Goal: Task Accomplishment & Management: Manage account settings

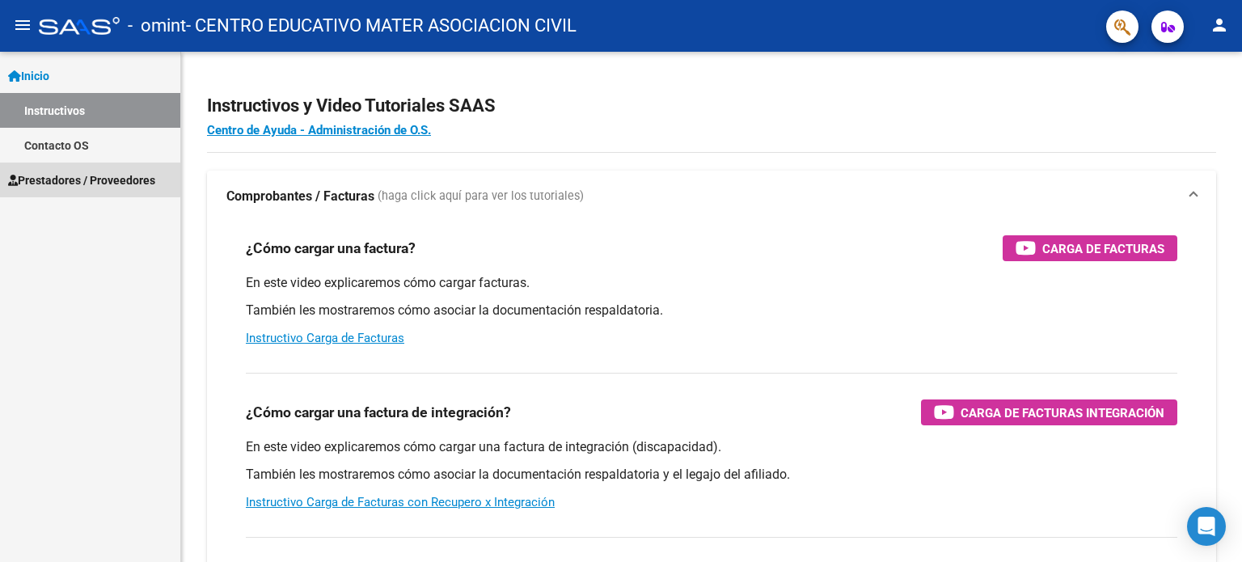
click at [90, 175] on span "Prestadores / Proveedores" at bounding box center [81, 180] width 147 height 18
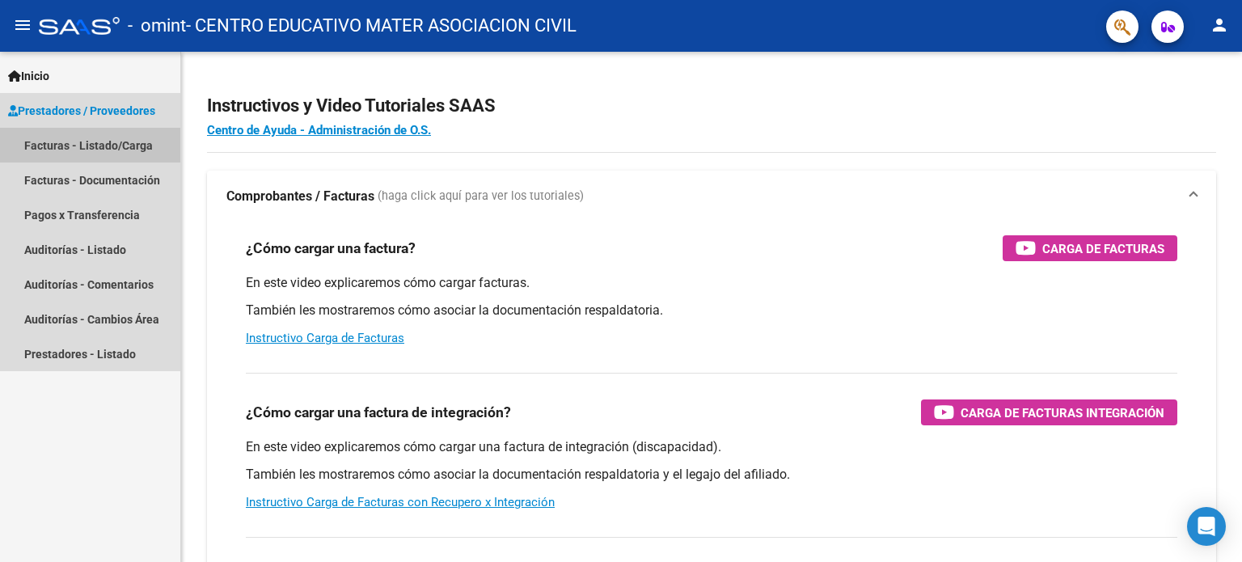
click at [115, 150] on link "Facturas - Listado/Carga" at bounding box center [90, 145] width 180 height 35
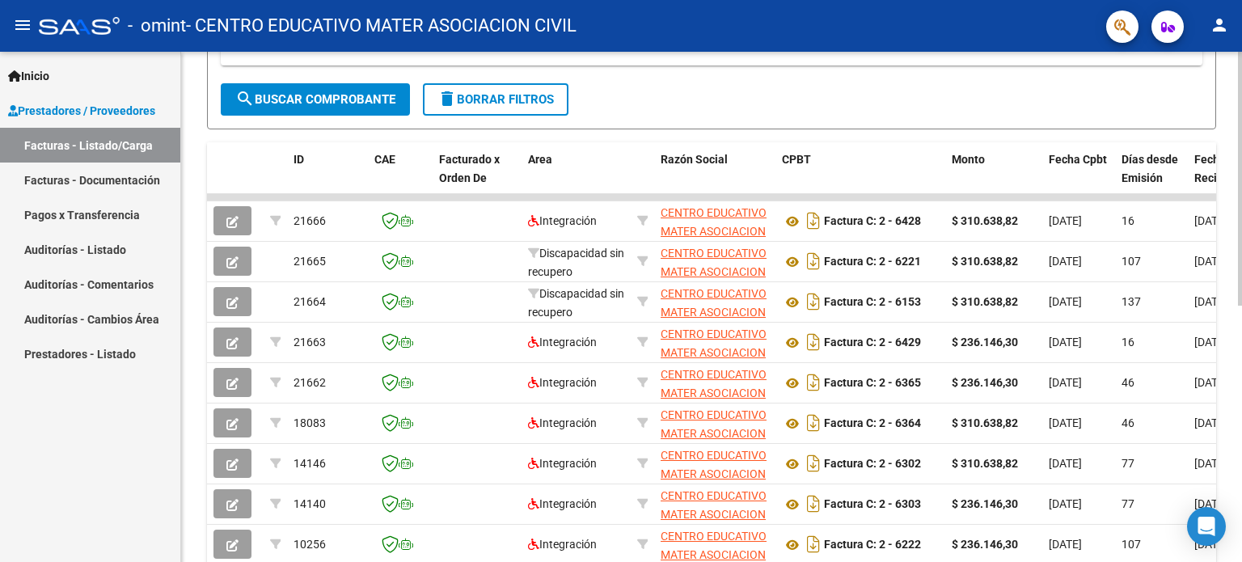
scroll to position [354, 0]
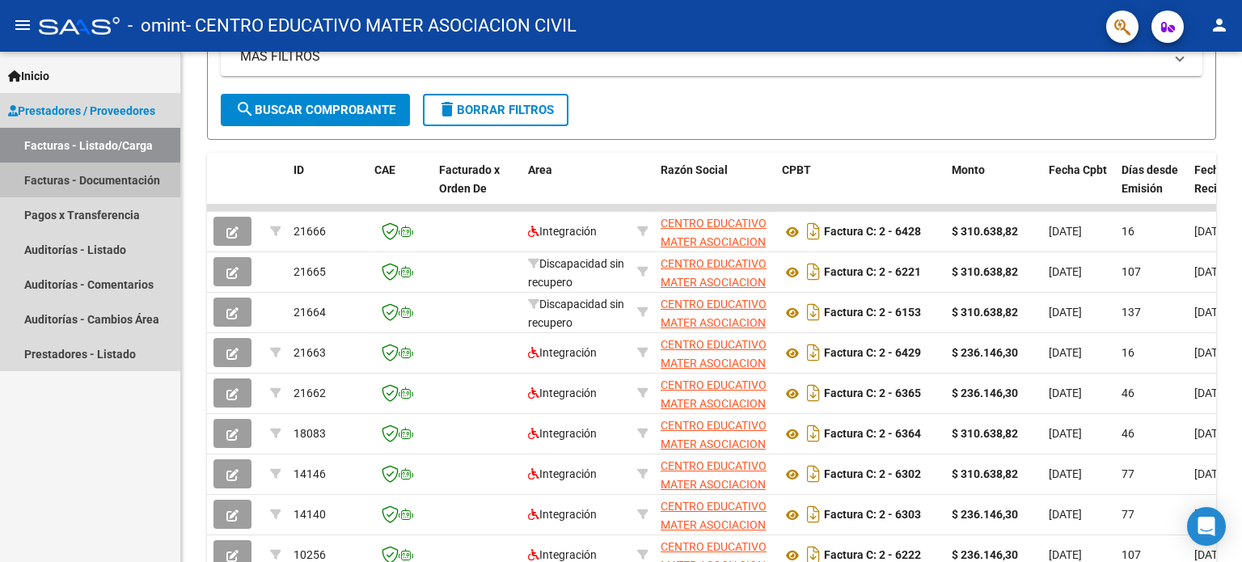
click at [74, 180] on link "Facturas - Documentación" at bounding box center [90, 179] width 180 height 35
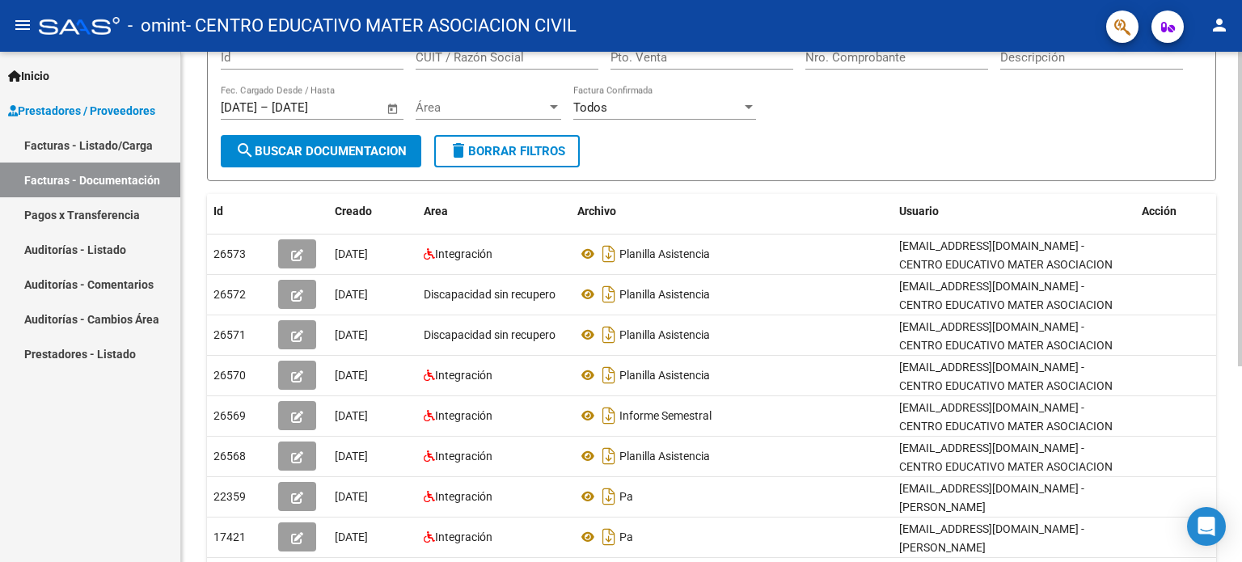
scroll to position [74, 0]
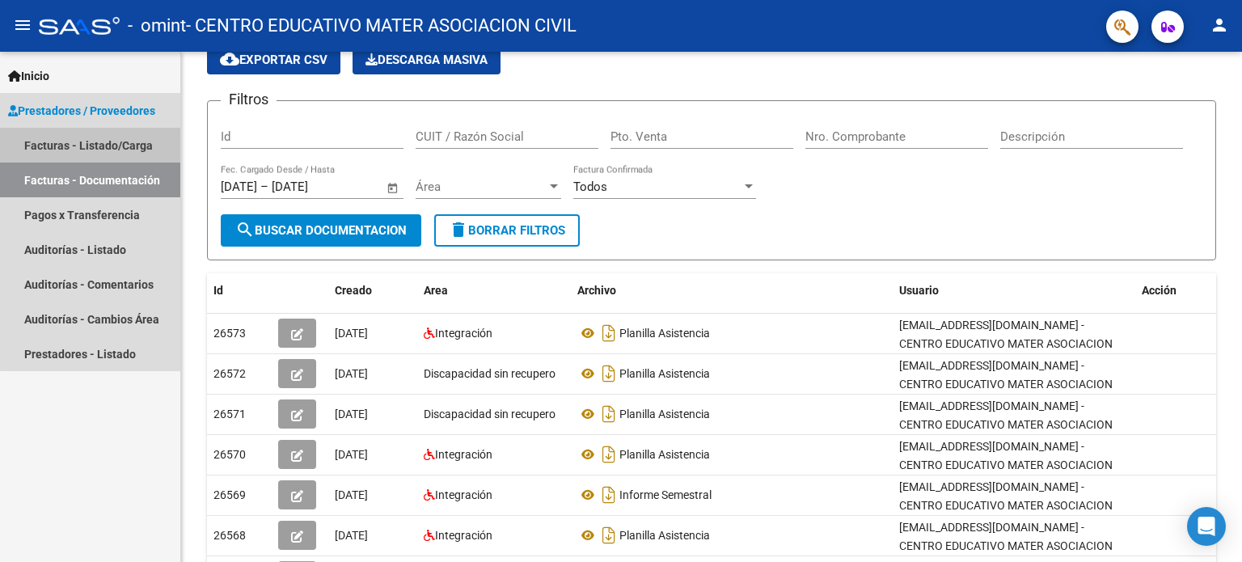
click at [114, 151] on link "Facturas - Listado/Carga" at bounding box center [90, 145] width 180 height 35
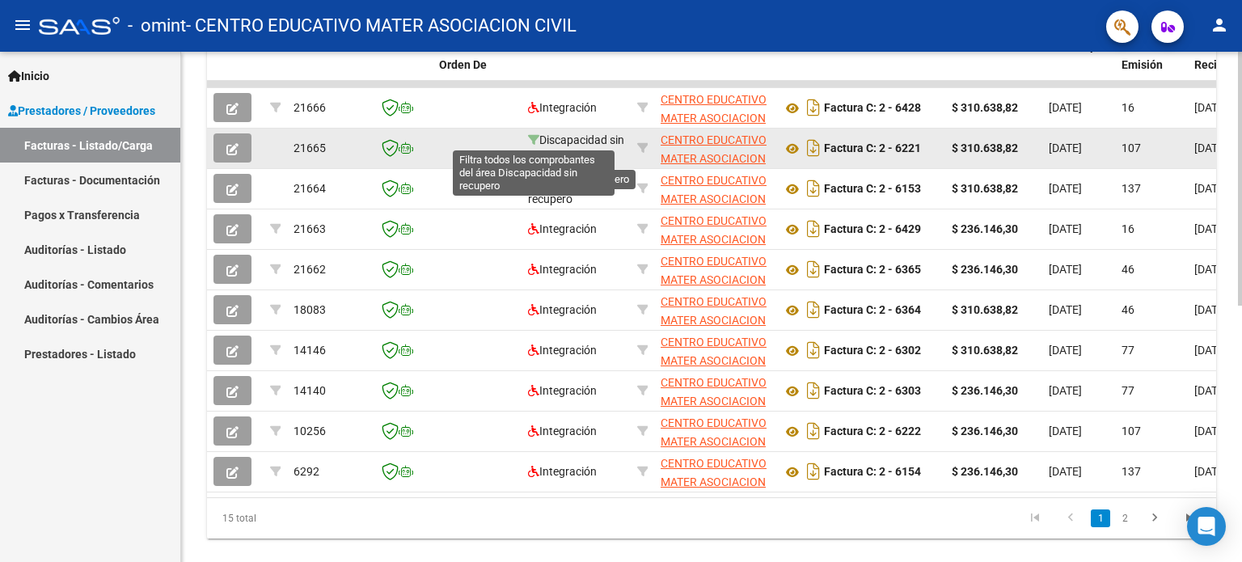
click at [532, 141] on icon at bounding box center [533, 139] width 11 height 11
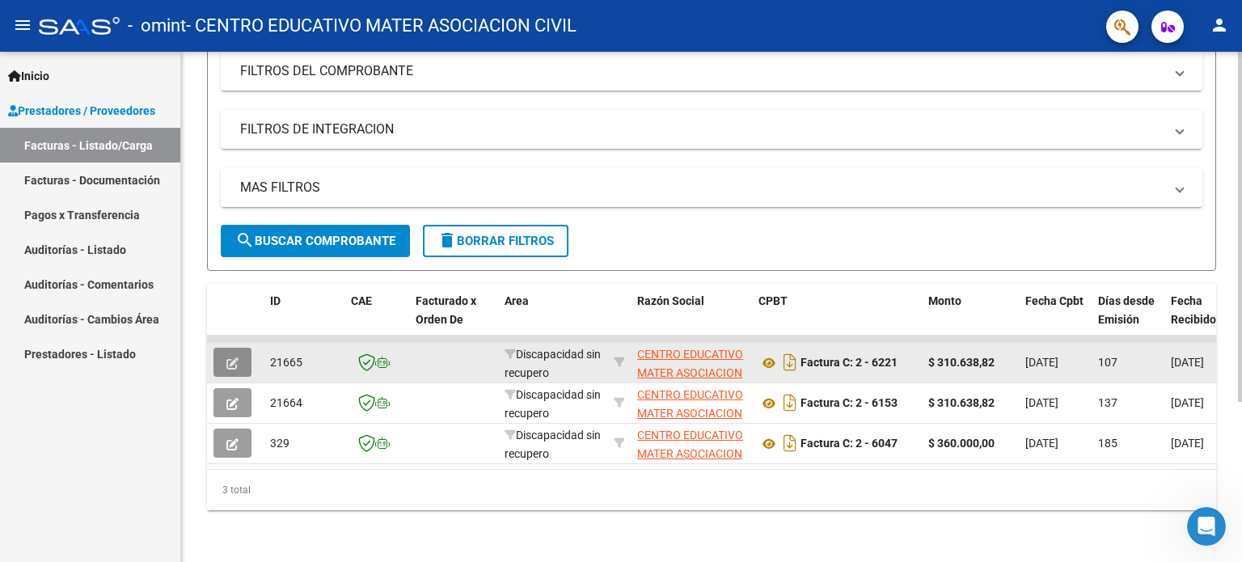
click at [233, 357] on icon "button" at bounding box center [232, 363] width 12 height 12
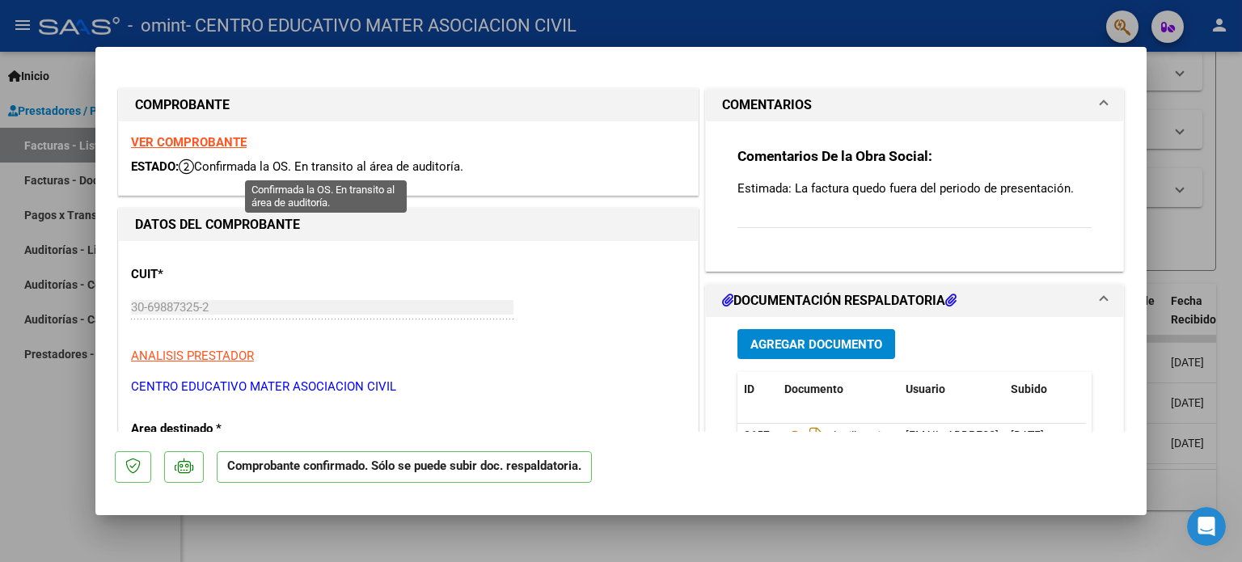
click at [257, 165] on span "Confirmada la OS. En transito al área de auditoría." at bounding box center [321, 166] width 285 height 15
click at [765, 222] on div "Comentarios De la Obra Social: Estimada: La factura quedo fuera del periodo de …" at bounding box center [914, 196] width 354 height 99
click at [758, 221] on div "Comentarios De la Obra Social: Estimada: La factura quedo fuera del periodo de …" at bounding box center [914, 196] width 354 height 99
click at [760, 224] on div "Comentarios De la Obra Social: Estimada: La factura quedo fuera del periodo de …" at bounding box center [914, 196] width 354 height 99
drag, startPoint x: 801, startPoint y: 186, endPoint x: 811, endPoint y: 173, distance: 16.2
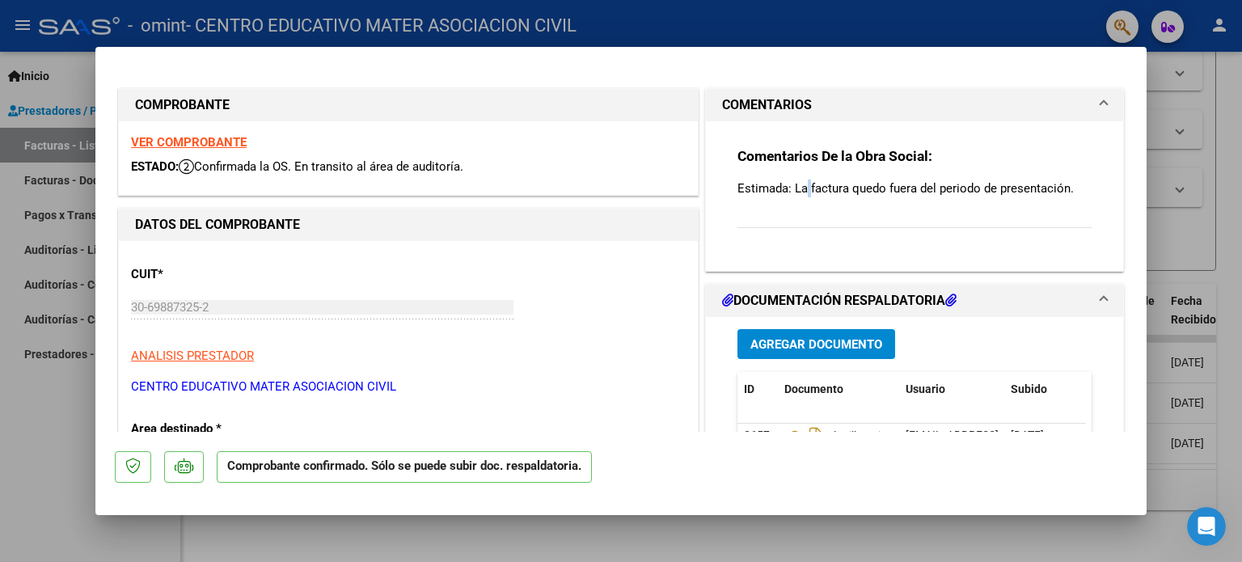
click at [804, 183] on p "Estimada: La factura quedo fuera del periodo de presentación." at bounding box center [914, 188] width 354 height 18
click at [812, 174] on div "Comentarios De la Obra Social: Estimada: La factura quedo fuera del periodo de …" at bounding box center [914, 196] width 354 height 99
click at [824, 154] on strong "Comentarios De la Obra Social:" at bounding box center [834, 156] width 195 height 16
drag, startPoint x: 886, startPoint y: 151, endPoint x: 1128, endPoint y: 93, distance: 248.6
click at [1037, 113] on mat-expansion-panel "COMENTARIOS Comentarios De la Obra Social: Estimada: La factura quedo fuera del…" at bounding box center [914, 179] width 419 height 183
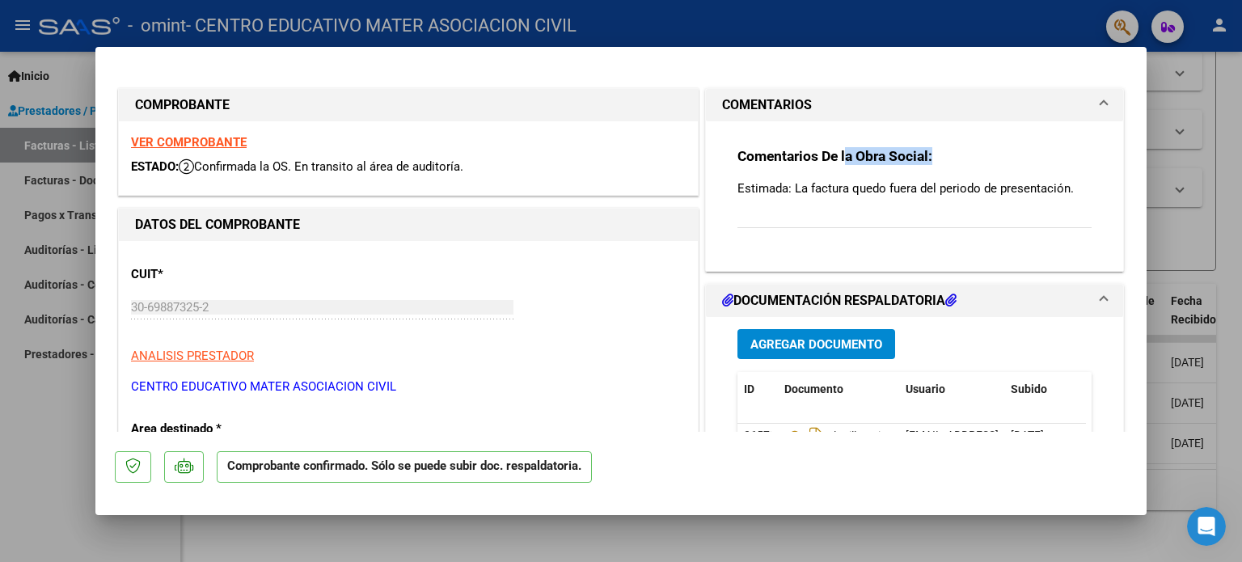
type input "$ 0,00"
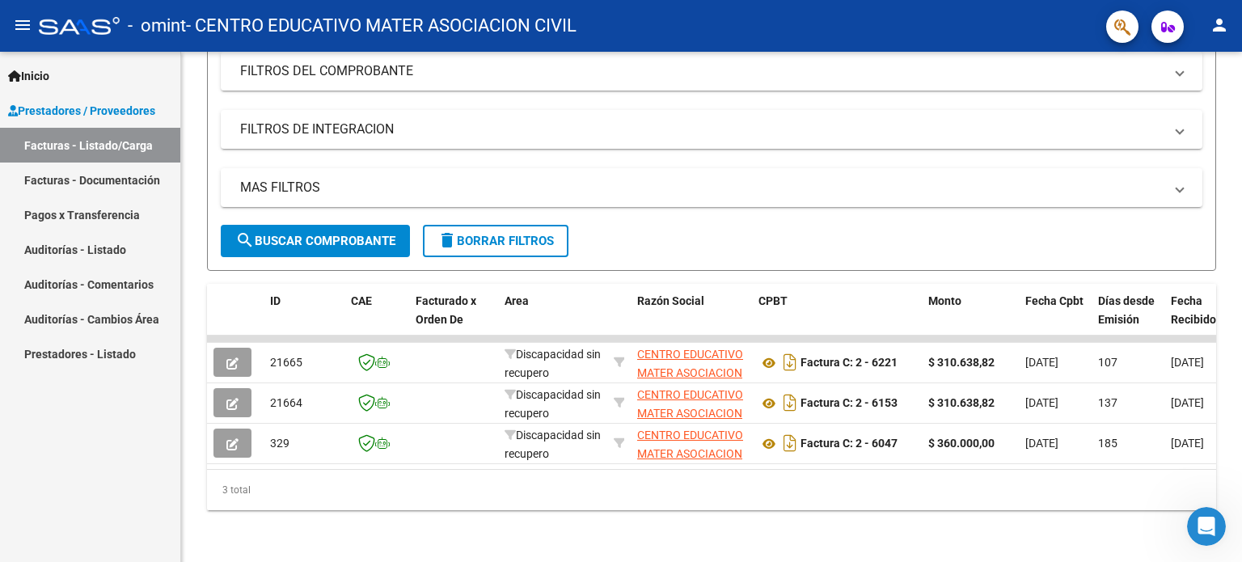
click at [112, 179] on link "Facturas - Documentación" at bounding box center [90, 179] width 180 height 35
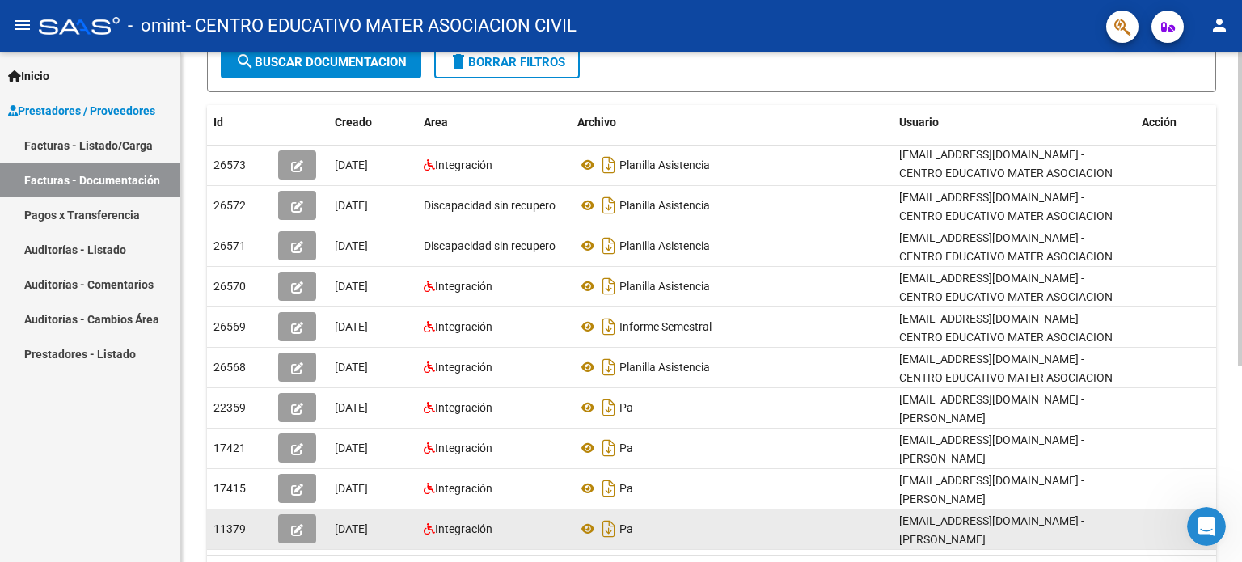
scroll to position [154, 0]
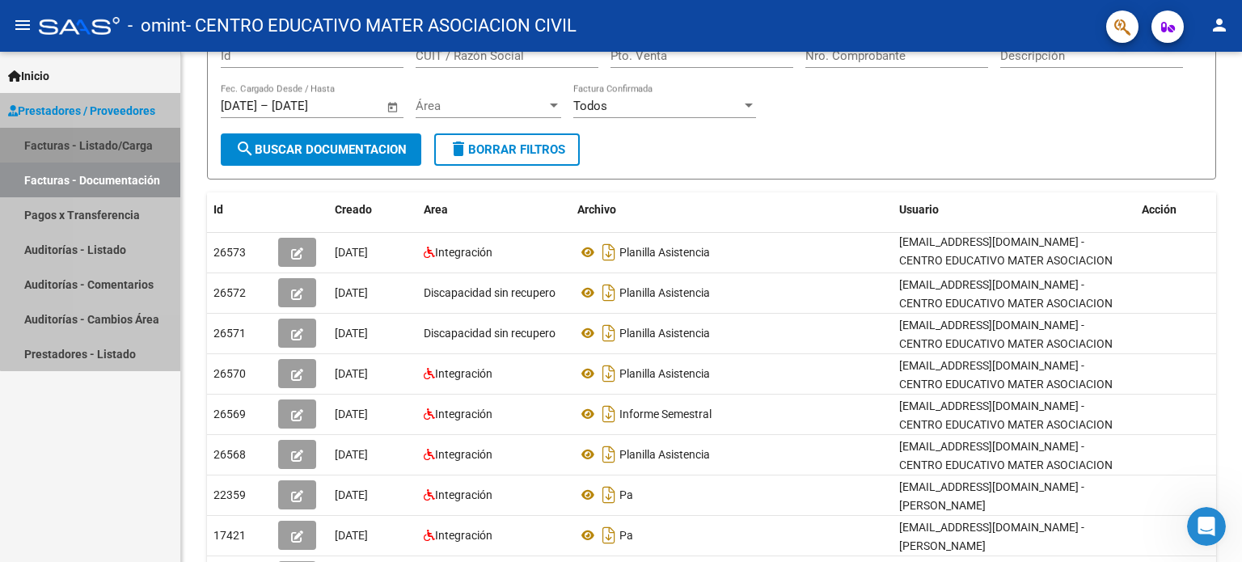
click at [114, 151] on link "Facturas - Listado/Carga" at bounding box center [90, 145] width 180 height 35
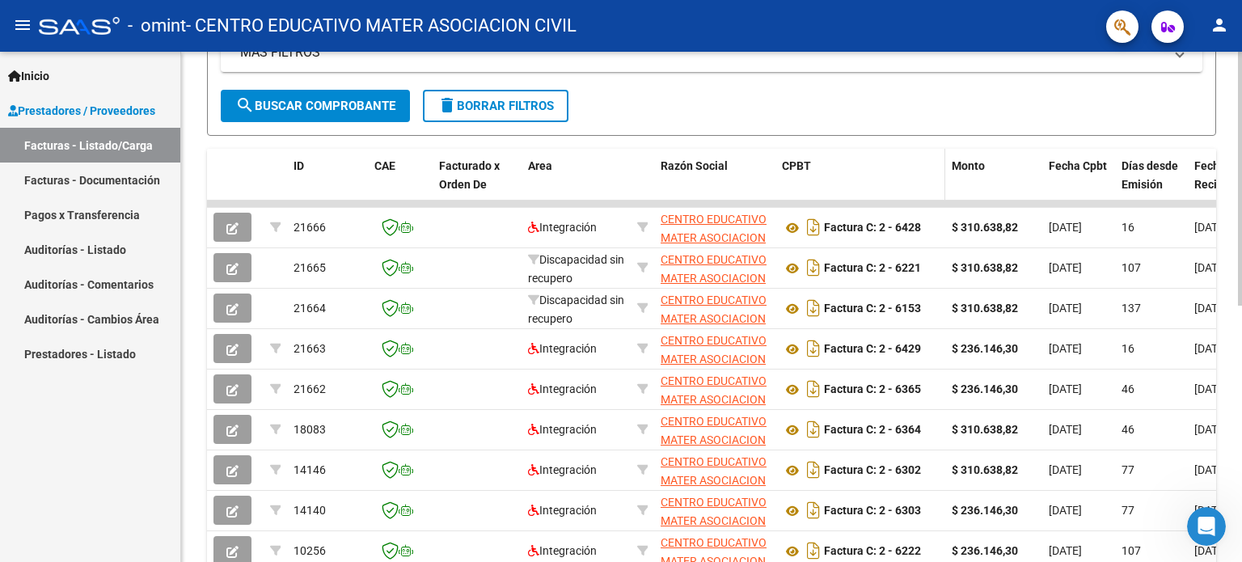
scroll to position [478, 0]
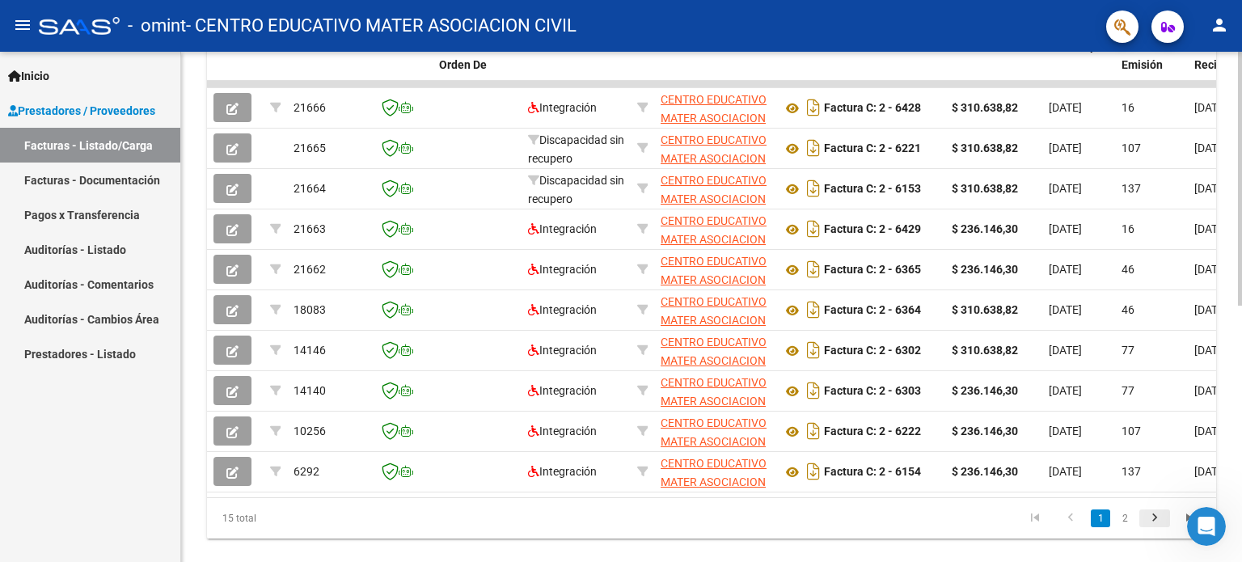
click at [1161, 528] on icon "go to next page" at bounding box center [1154, 519] width 21 height 19
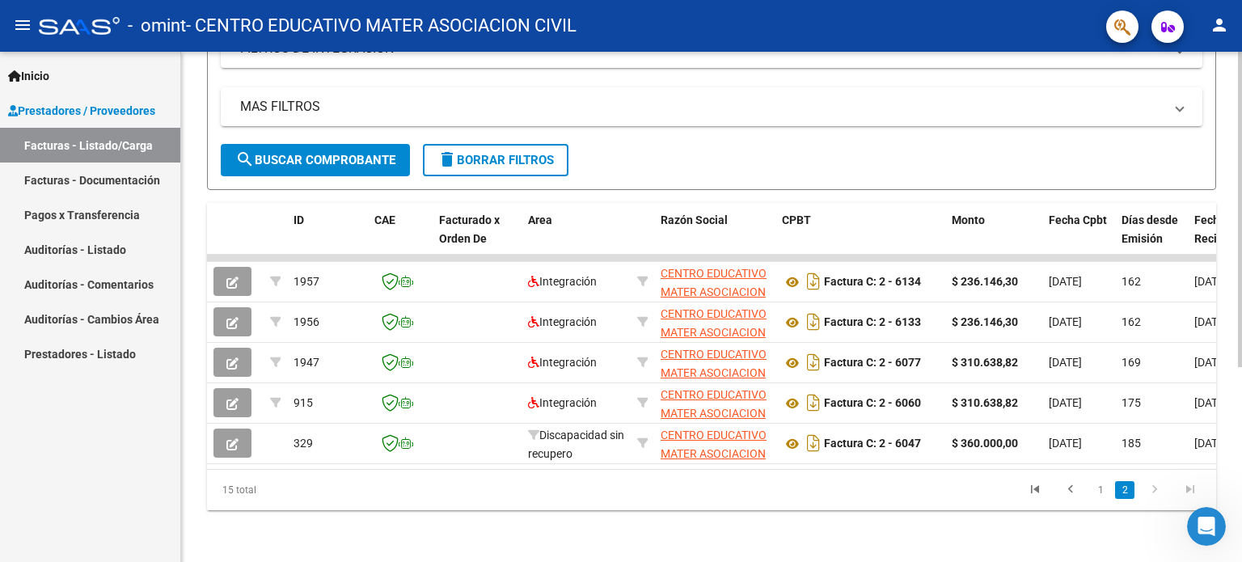
scroll to position [314, 0]
click at [1077, 491] on icon "go to previous page" at bounding box center [1070, 491] width 21 height 19
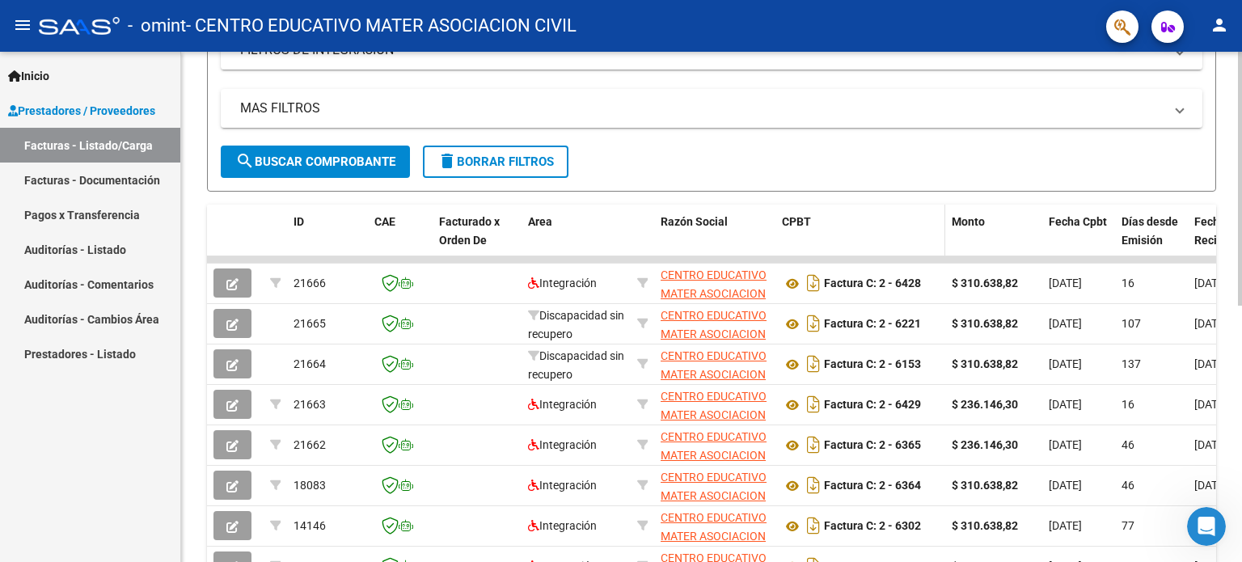
scroll to position [354, 0]
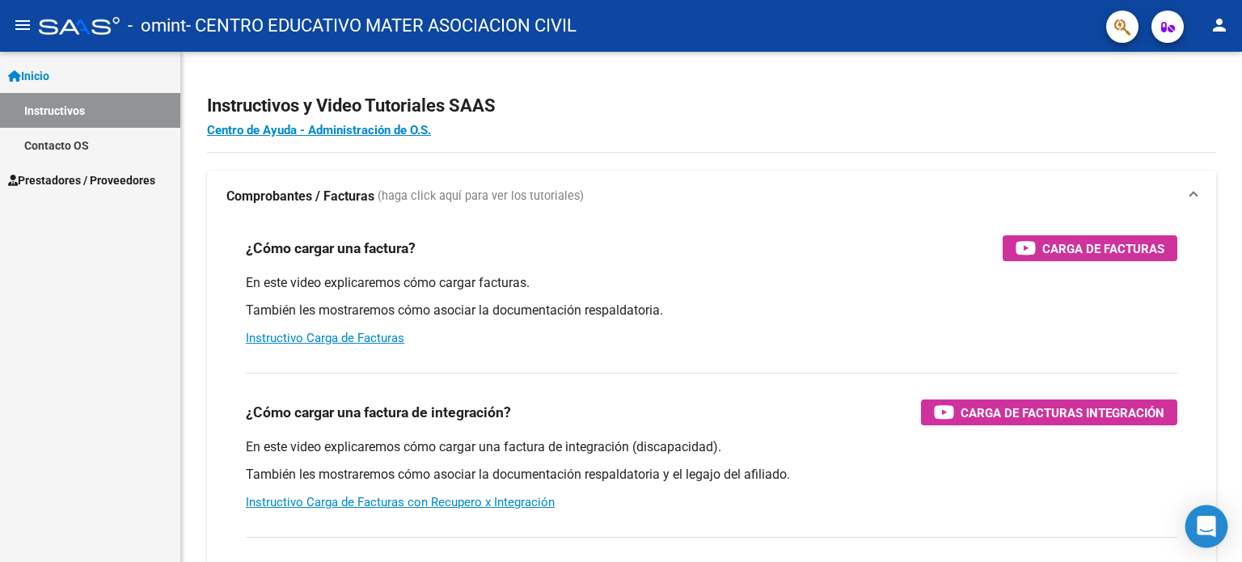
click at [1210, 520] on icon "Open Intercom Messenger" at bounding box center [1205, 526] width 19 height 21
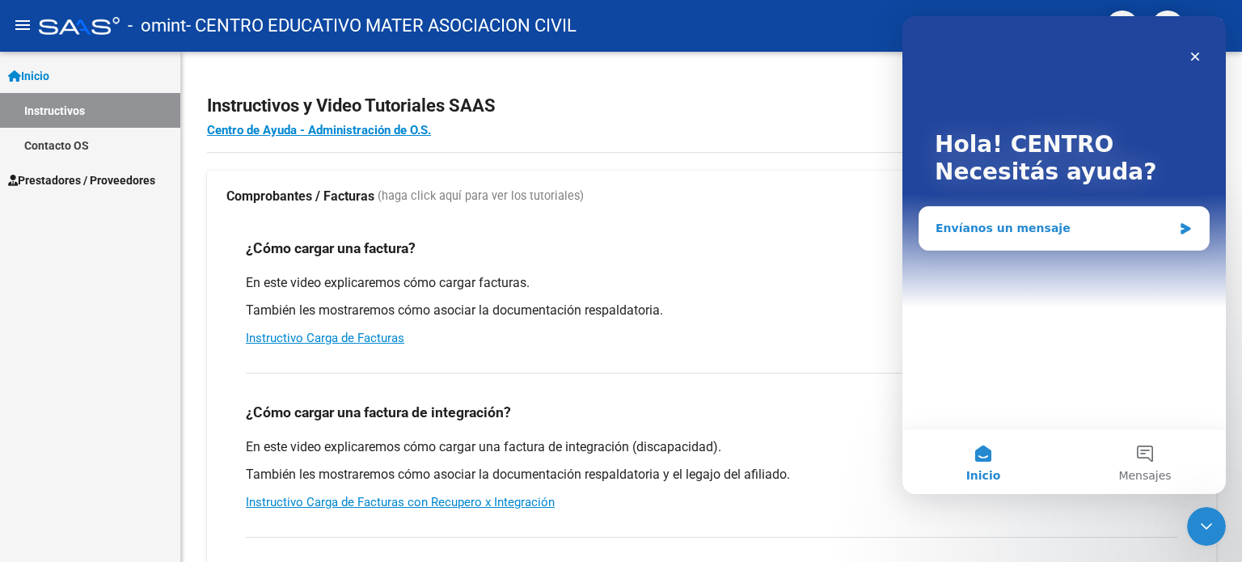
click at [971, 232] on div "Envíanos un mensaje" at bounding box center [1053, 228] width 237 height 17
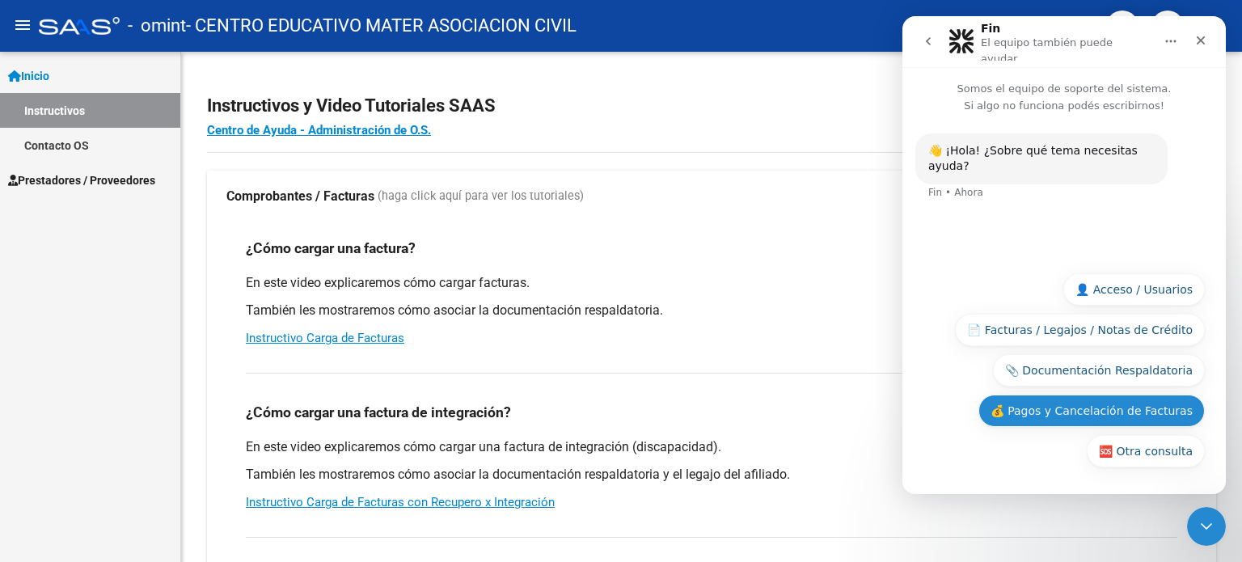
drag, startPoint x: 1164, startPoint y: 330, endPoint x: 1156, endPoint y: 410, distance: 80.4
click at [1156, 410] on div "🆘 Otra consulta 👤 Acceso / Usuarios 📄 Facturas / Legajos / Notas de Crédito 📎 D…" at bounding box center [1063, 374] width 281 height 202
click at [1159, 410] on button "💰 Pagos y Cancelación de Facturas" at bounding box center [1091, 410] width 226 height 32
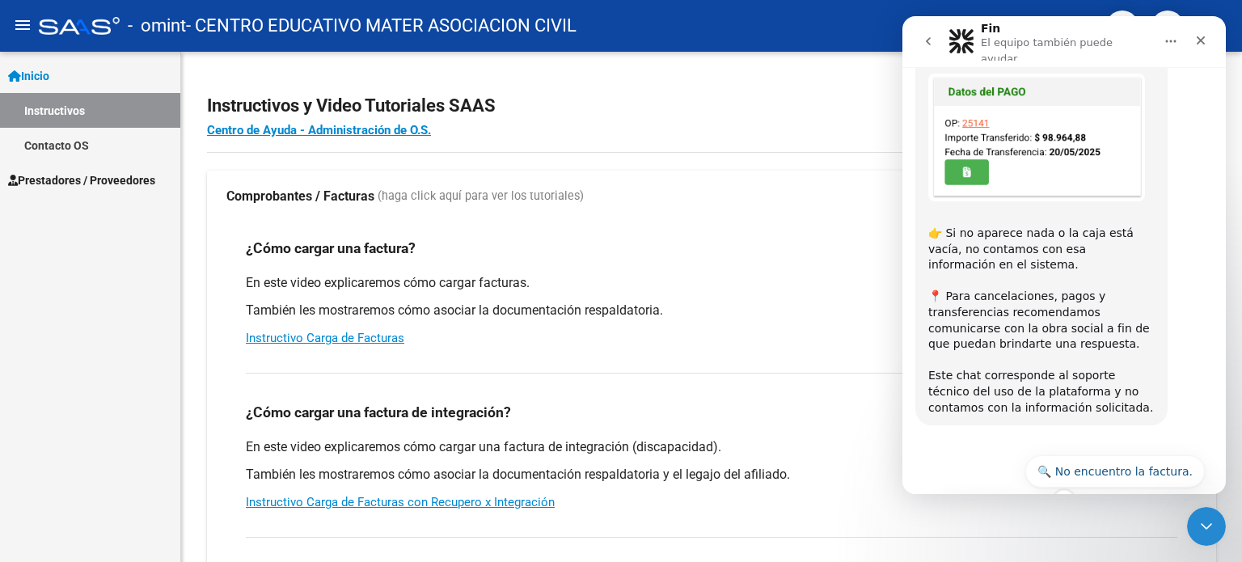
scroll to position [575, 0]
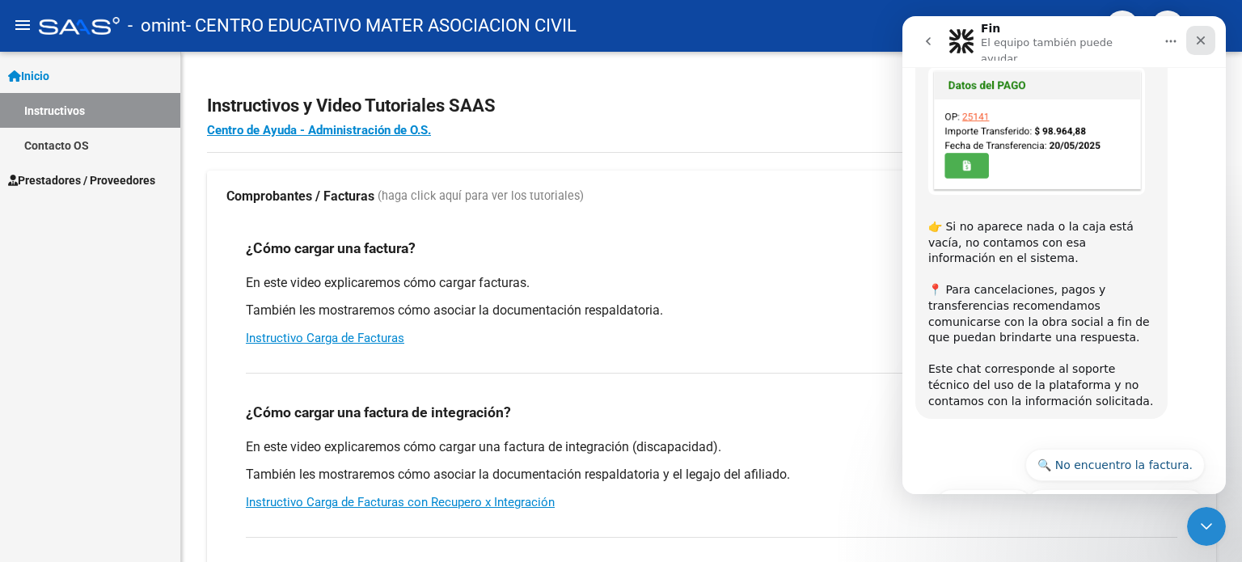
click at [1206, 41] on div "Cerrar" at bounding box center [1200, 40] width 29 height 29
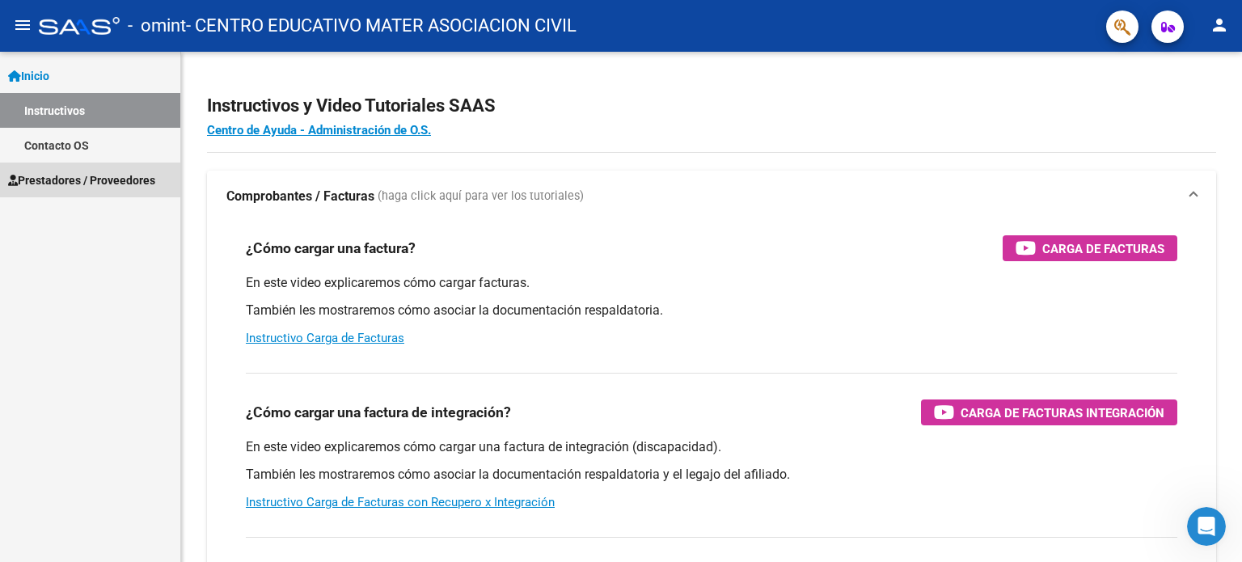
click at [86, 185] on span "Prestadores / Proveedores" at bounding box center [81, 180] width 147 height 18
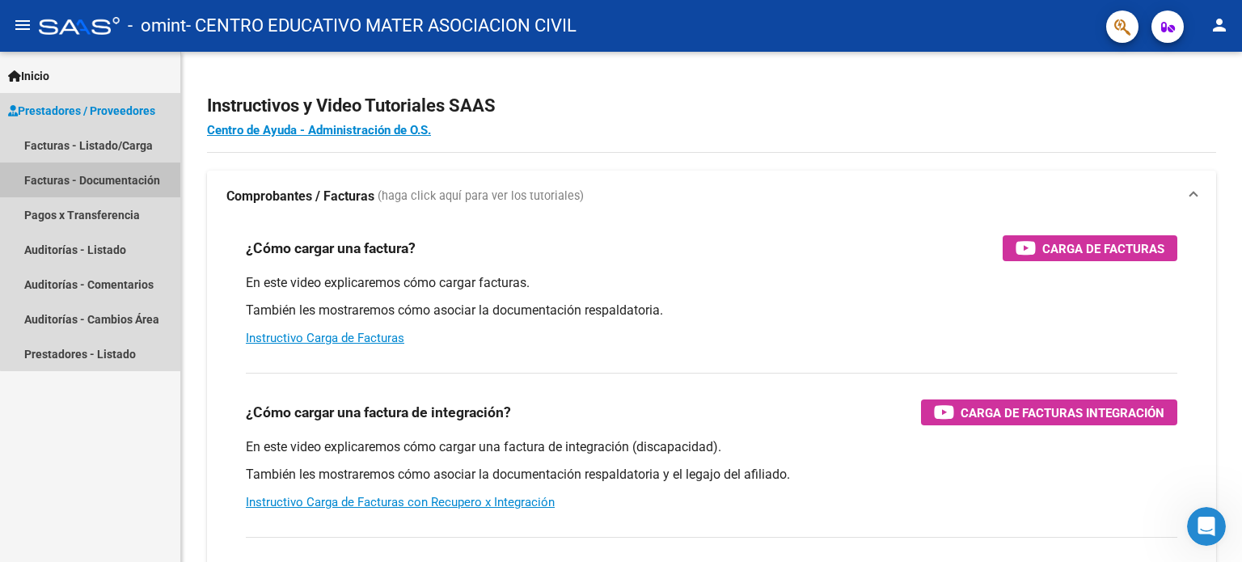
click at [115, 180] on link "Facturas - Documentación" at bounding box center [90, 179] width 180 height 35
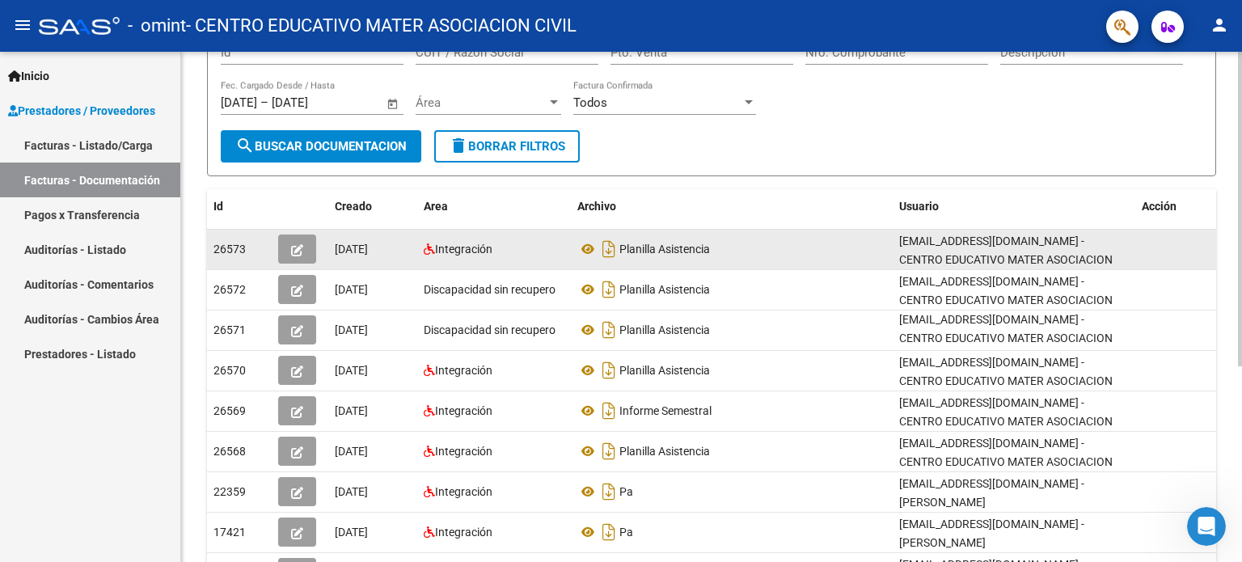
scroll to position [154, 0]
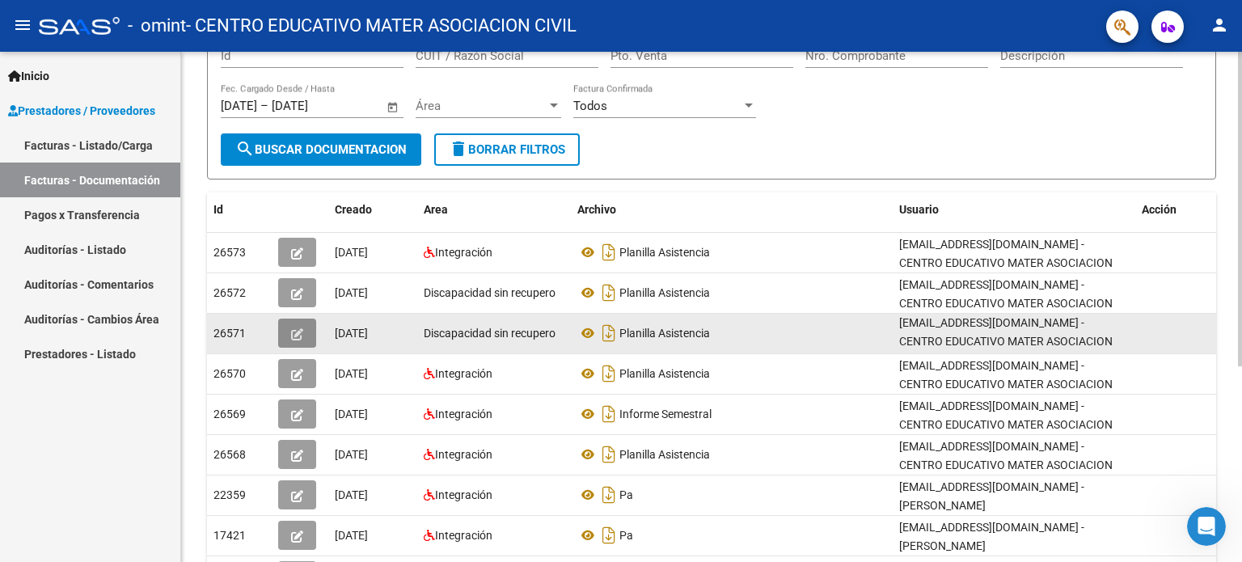
click at [298, 328] on icon "button" at bounding box center [297, 334] width 12 height 12
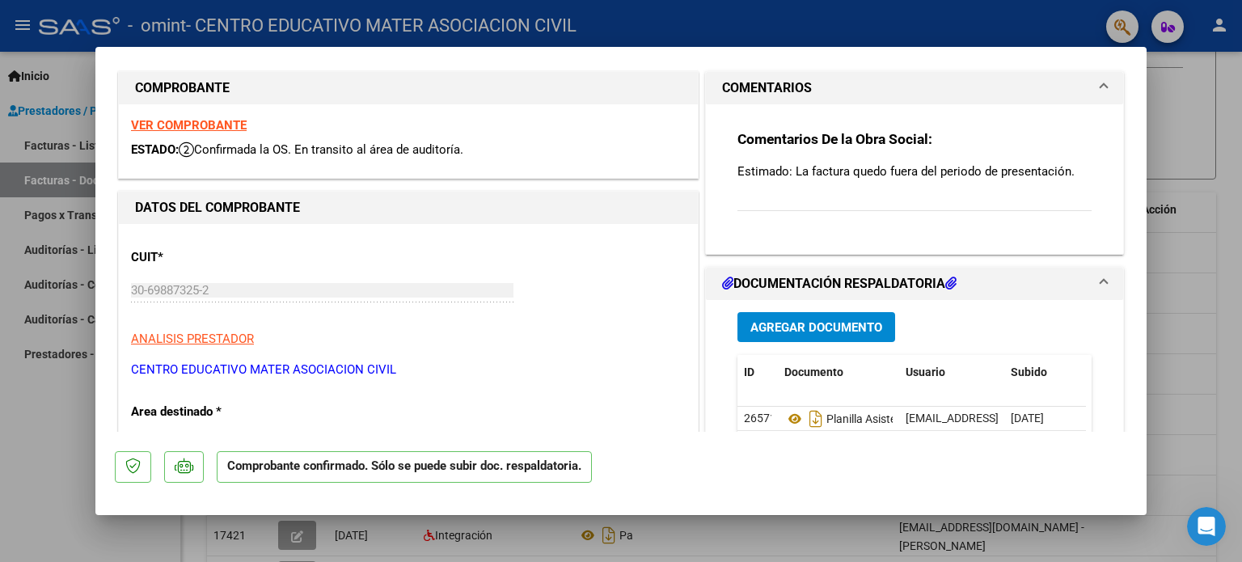
scroll to position [0, 0]
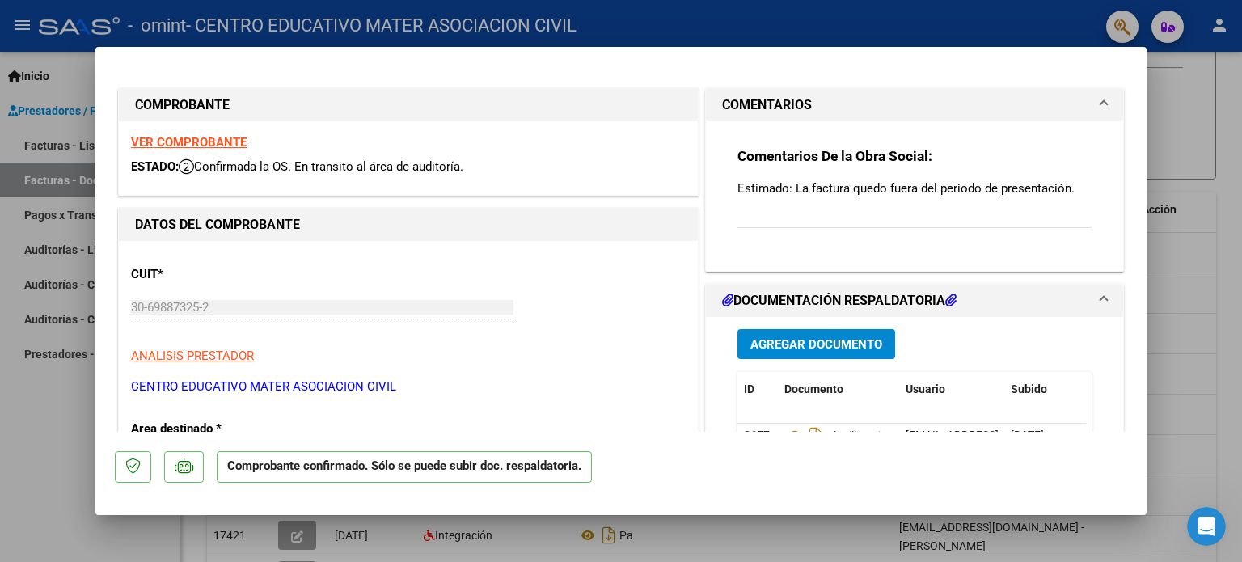
click at [802, 229] on div "Comentarios De la Obra Social: Estimado: La factura quedo fuera del periodo de …" at bounding box center [914, 196] width 354 height 99
drag, startPoint x: 802, startPoint y: 228, endPoint x: 799, endPoint y: 217, distance: 11.6
click at [800, 222] on div "Comentarios De la Obra Social: Estimado: La factura quedo fuera del periodo de …" at bounding box center [914, 196] width 354 height 99
click at [799, 217] on div "Comentarios De la Obra Social: Estimado: La factura quedo fuera del periodo de …" at bounding box center [914, 196] width 354 height 99
click at [799, 213] on div "Comentarios De la Obra Social: Estimado: La factura quedo fuera del periodo de …" at bounding box center [914, 196] width 354 height 99
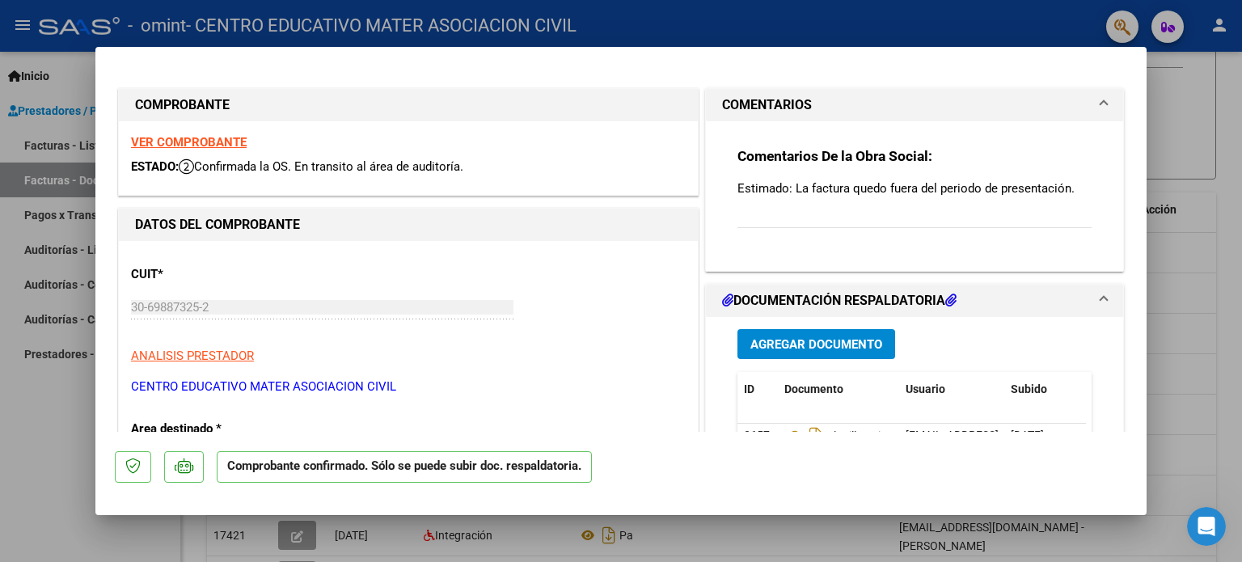
click at [801, 209] on div "Comentarios De la Obra Social: Estimado: La factura quedo fuera del periodo de …" at bounding box center [914, 196] width 354 height 99
click at [769, 213] on div "Comentarios De la Obra Social: Estimado: La factura quedo fuera del periodo de …" at bounding box center [914, 196] width 354 height 99
click at [766, 214] on div "Comentarios De la Obra Social: Estimado: La factura quedo fuera del periodo de …" at bounding box center [914, 196] width 354 height 99
click at [758, 217] on div "Comentarios De la Obra Social: Estimado: La factura quedo fuera del periodo de …" at bounding box center [914, 196] width 354 height 99
drag, startPoint x: 756, startPoint y: 216, endPoint x: 740, endPoint y: 217, distance: 15.4
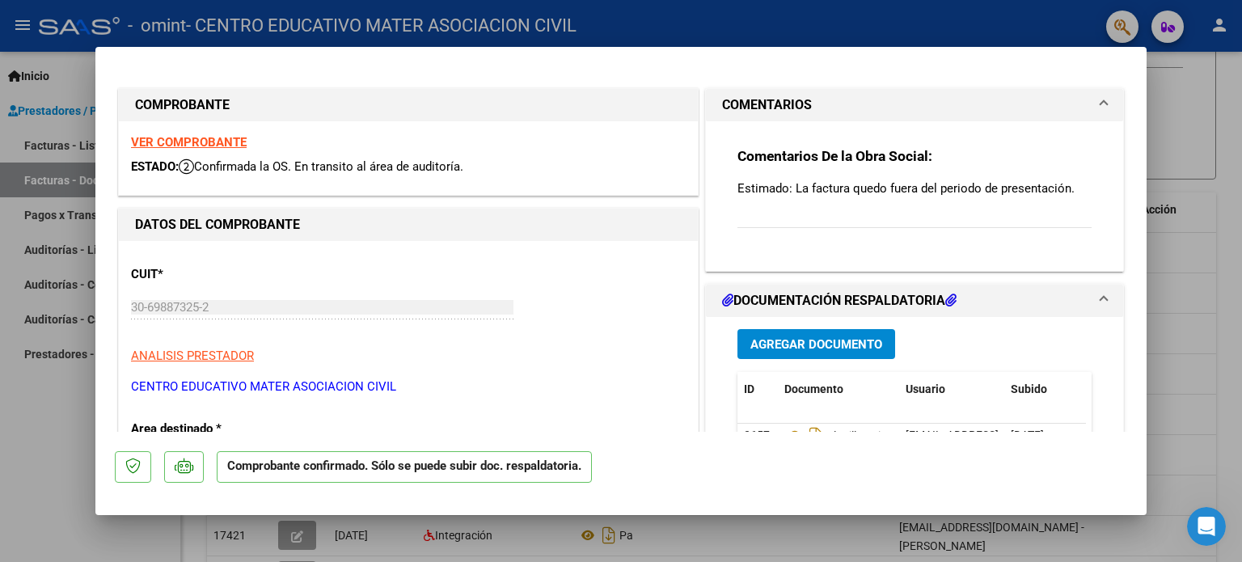
click at [751, 227] on div "Comentarios De la Obra Social: Estimado: La factura quedo fuera del periodo de …" at bounding box center [914, 196] width 354 height 99
click at [1080, 101] on span "COMENTARIOS" at bounding box center [911, 104] width 378 height 19
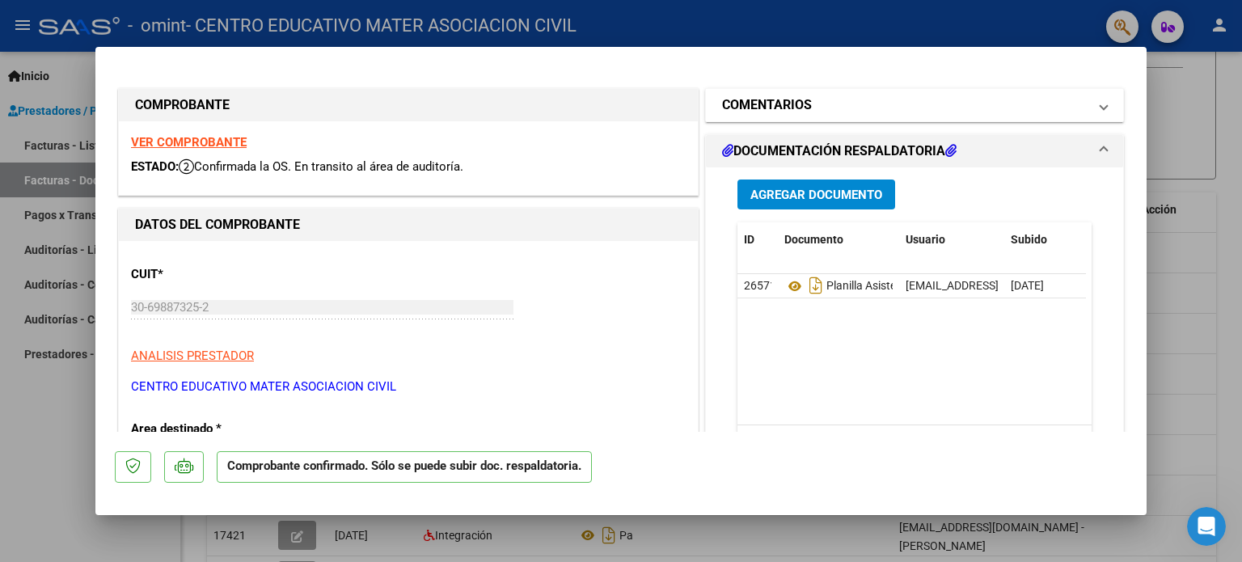
click at [1100, 105] on span at bounding box center [1103, 104] width 6 height 19
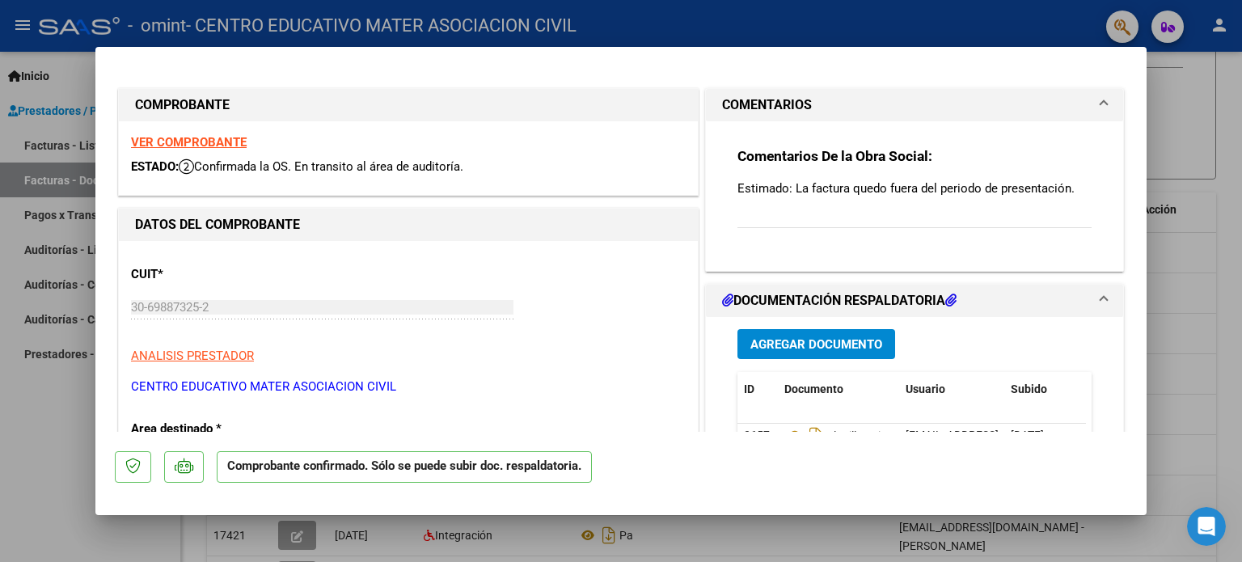
click at [759, 217] on div "Comentarios De la Obra Social: Estimado: La factura quedo fuera del periodo de …" at bounding box center [914, 196] width 354 height 99
click at [757, 217] on div "Comentarios De la Obra Social: Estimado: La factura quedo fuera del periodo de …" at bounding box center [914, 196] width 354 height 99
click at [757, 206] on div "Comentarios De la Obra Social: Estimado: La factura quedo fuera del periodo de …" at bounding box center [914, 196] width 354 height 99
click at [685, 20] on div at bounding box center [621, 281] width 1242 height 562
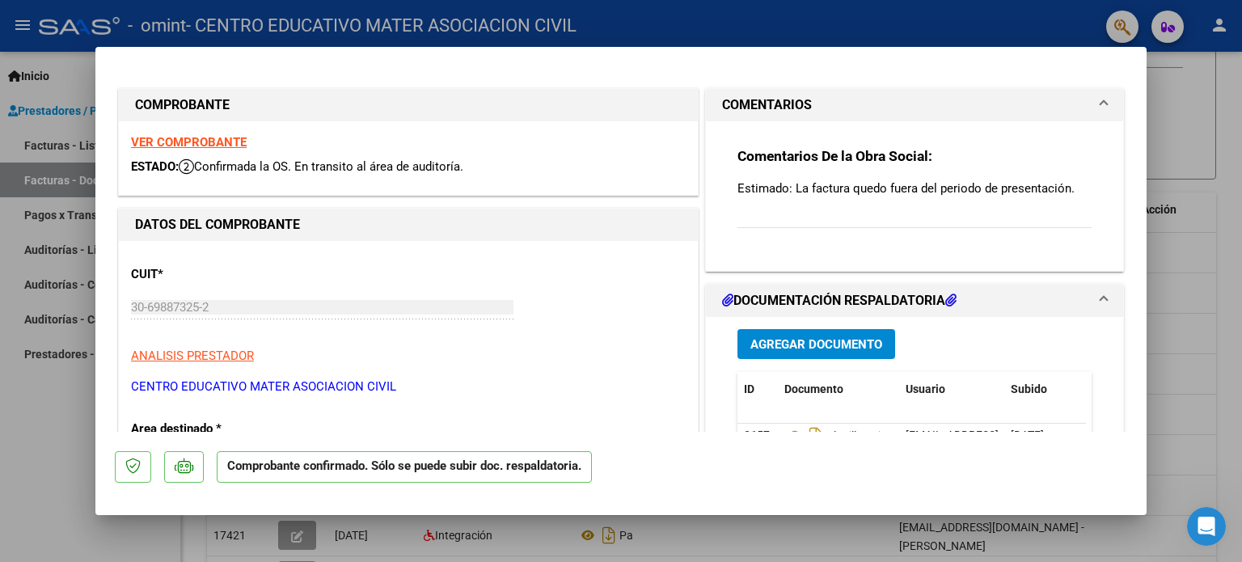
type input "$ 0,00"
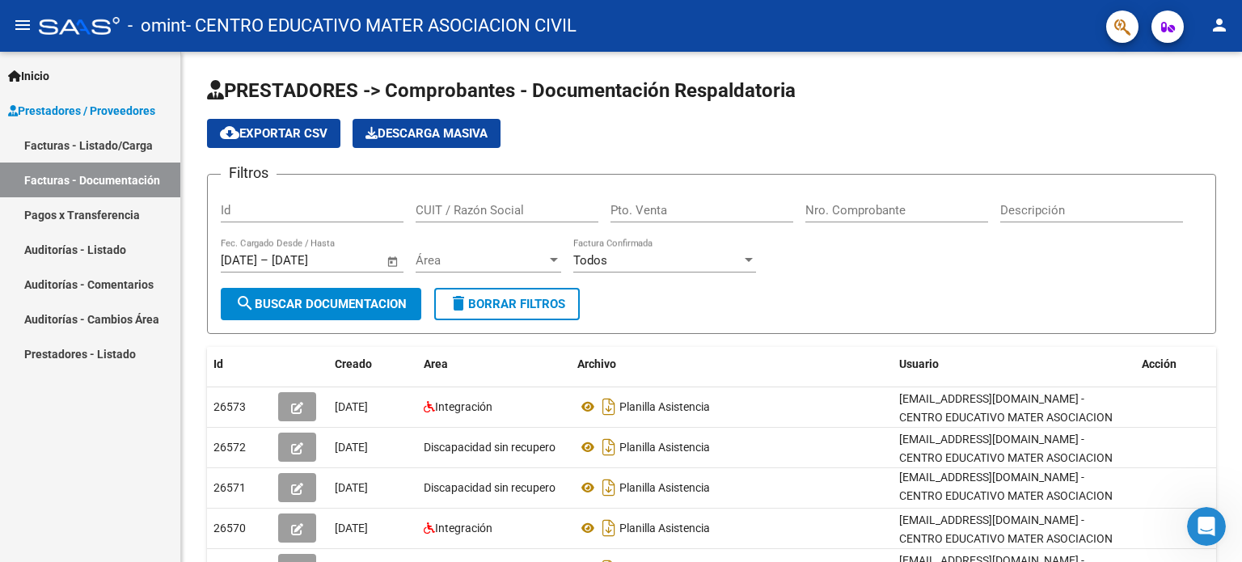
click at [107, 256] on link "Auditorías - Listado" at bounding box center [90, 249] width 180 height 35
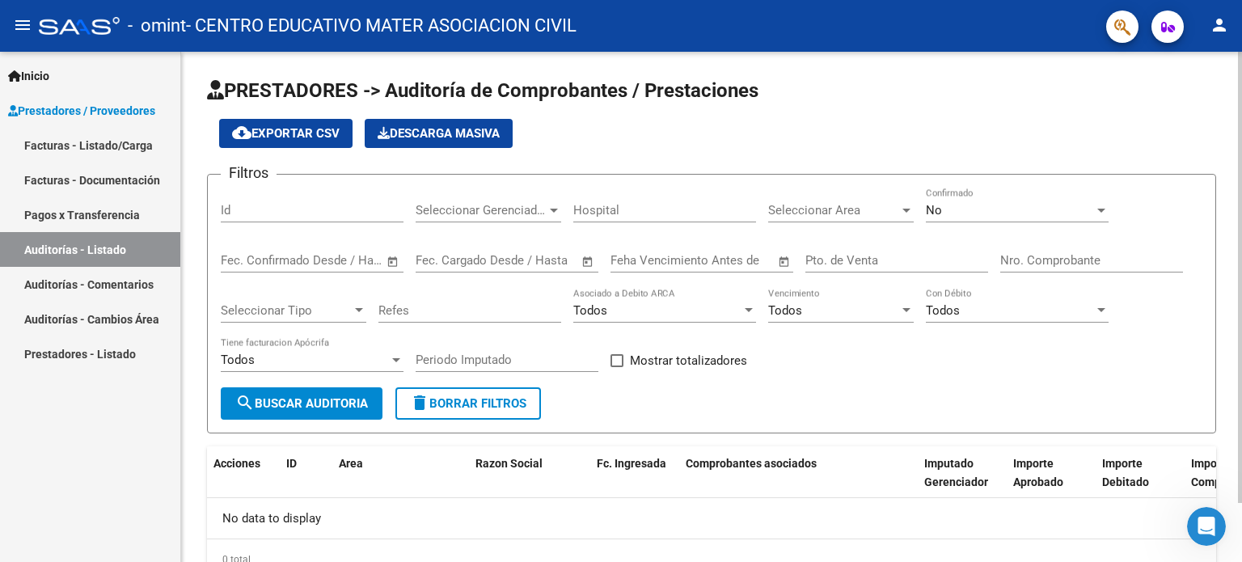
scroll to position [67, 0]
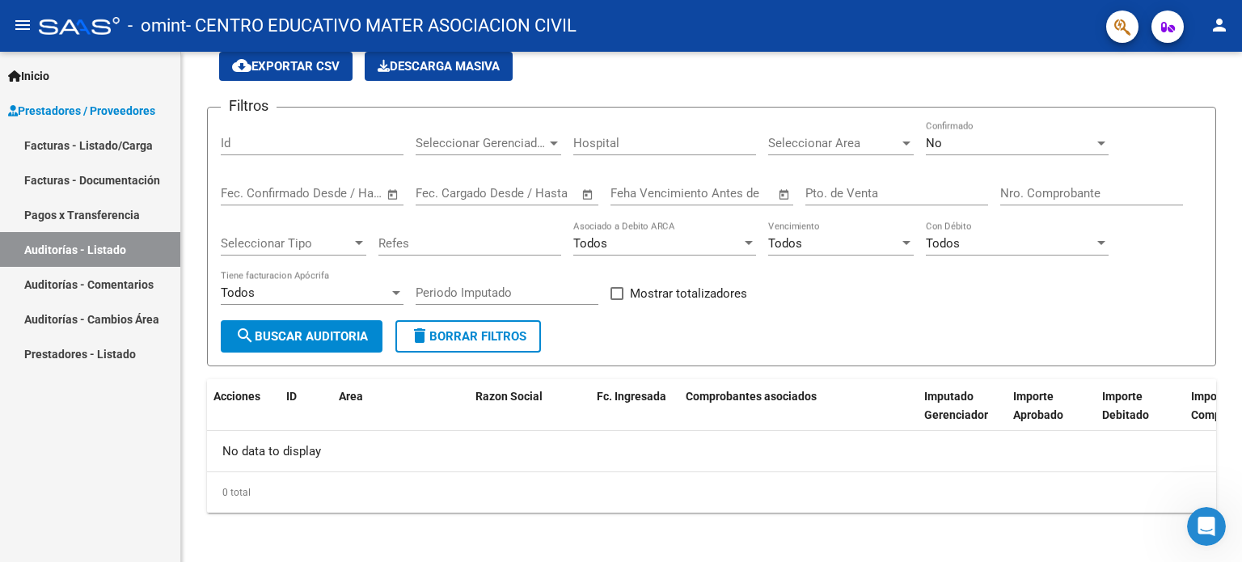
click at [80, 286] on link "Auditorías - Comentarios" at bounding box center [90, 284] width 180 height 35
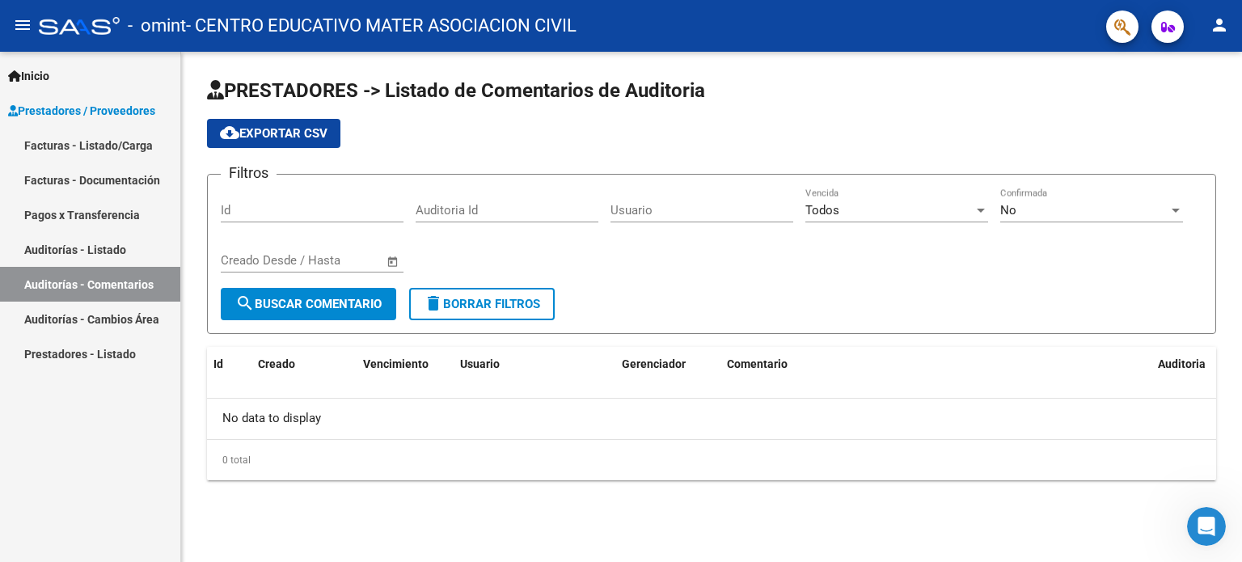
click at [87, 359] on link "Prestadores - Listado" at bounding box center [90, 353] width 180 height 35
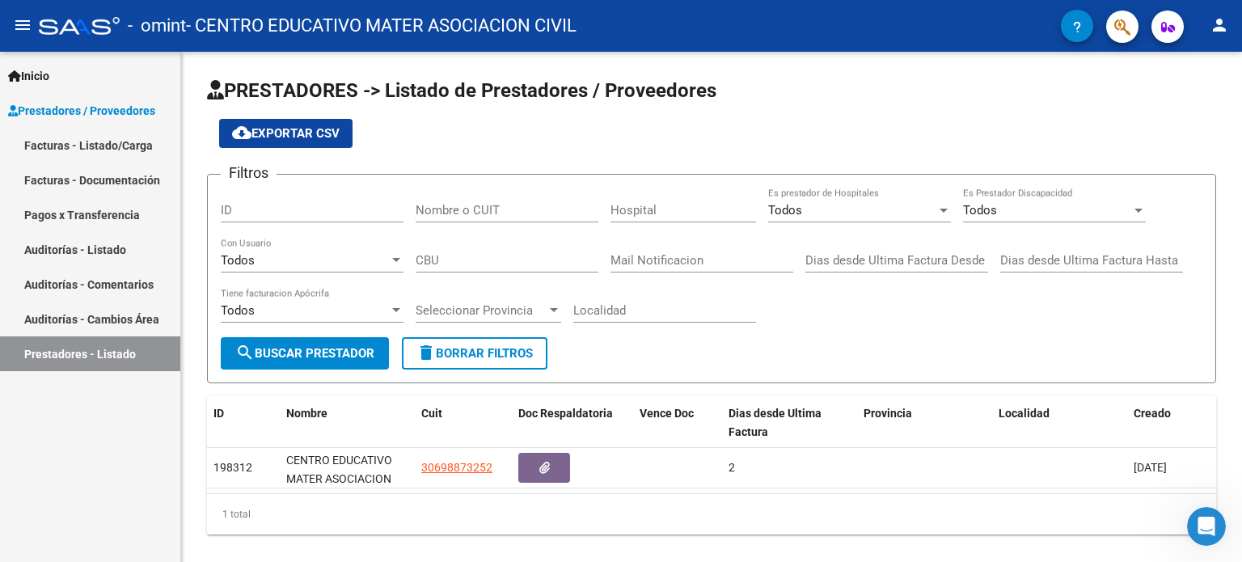
click at [91, 179] on link "Facturas - Documentación" at bounding box center [90, 179] width 180 height 35
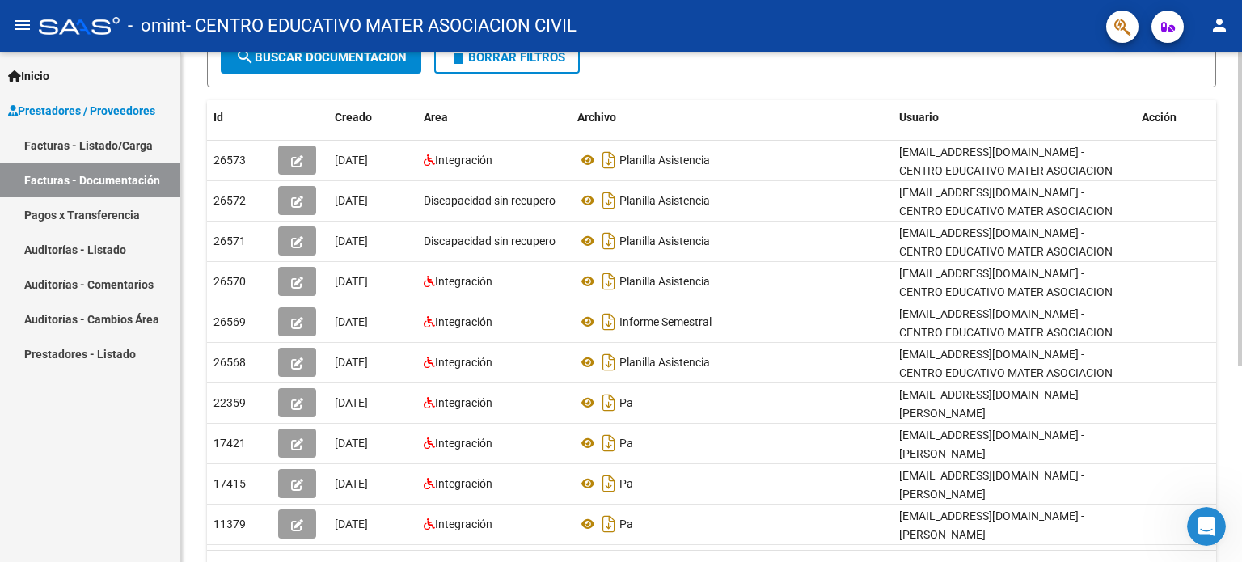
scroll to position [316, 0]
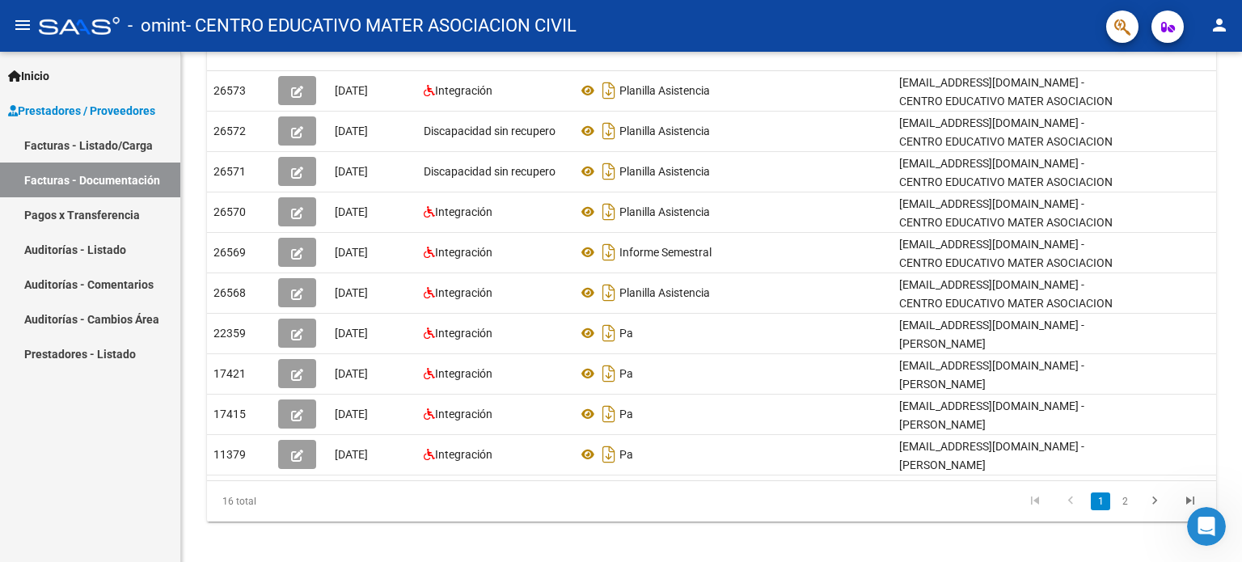
click at [108, 145] on link "Facturas - Listado/Carga" at bounding box center [90, 145] width 180 height 35
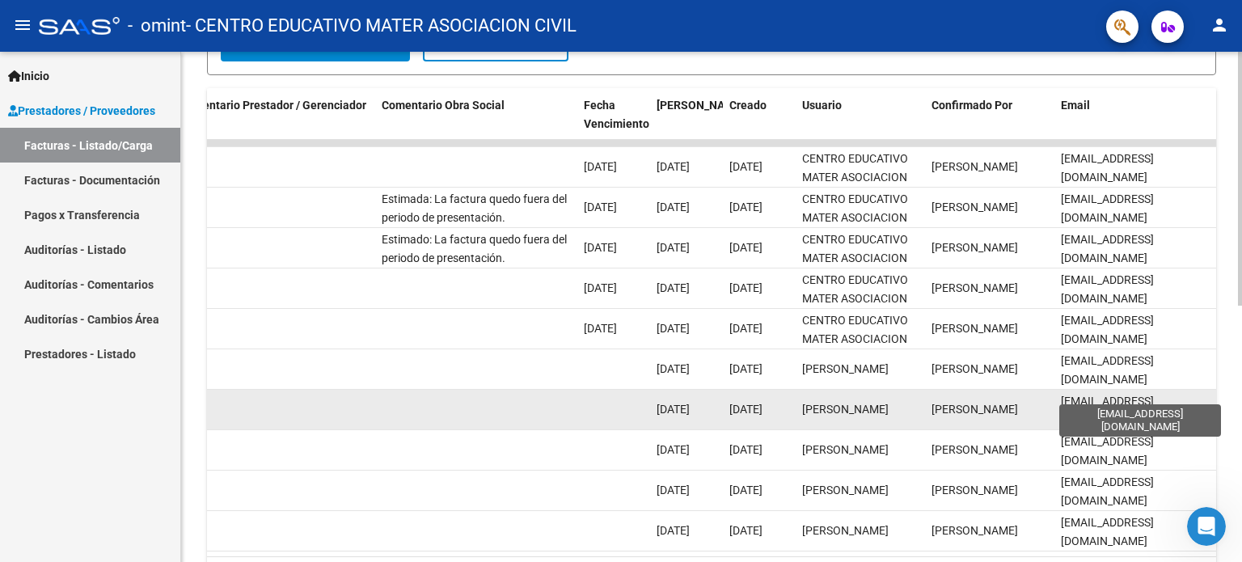
scroll to position [435, 0]
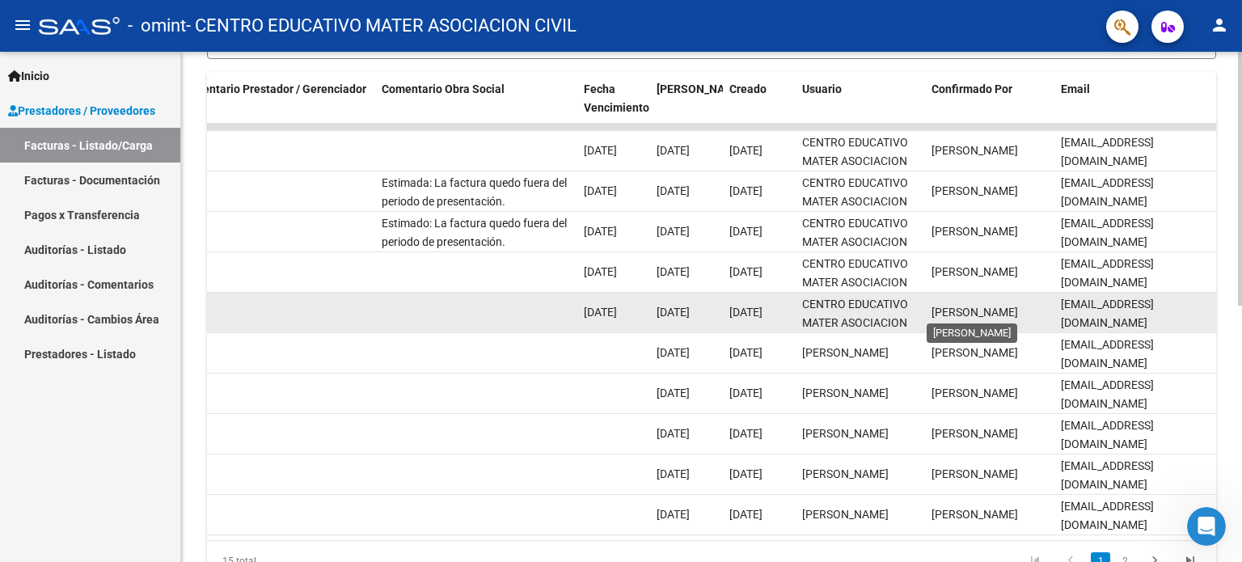
click at [957, 306] on span "[PERSON_NAME]" at bounding box center [974, 312] width 86 height 13
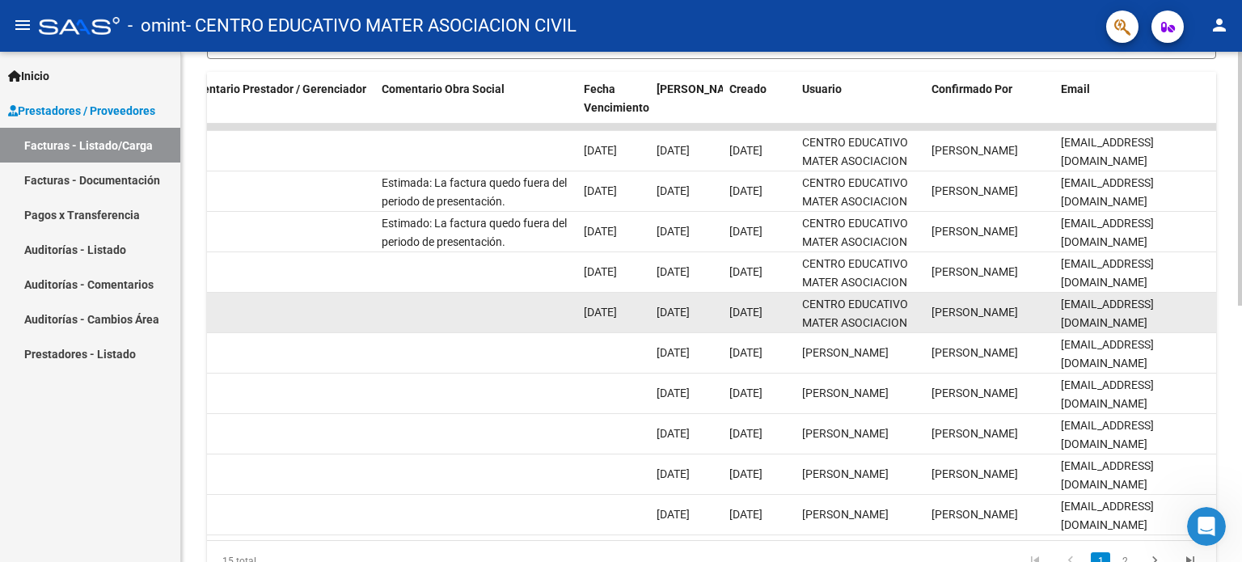
click at [957, 306] on span "[PERSON_NAME]" at bounding box center [974, 312] width 86 height 13
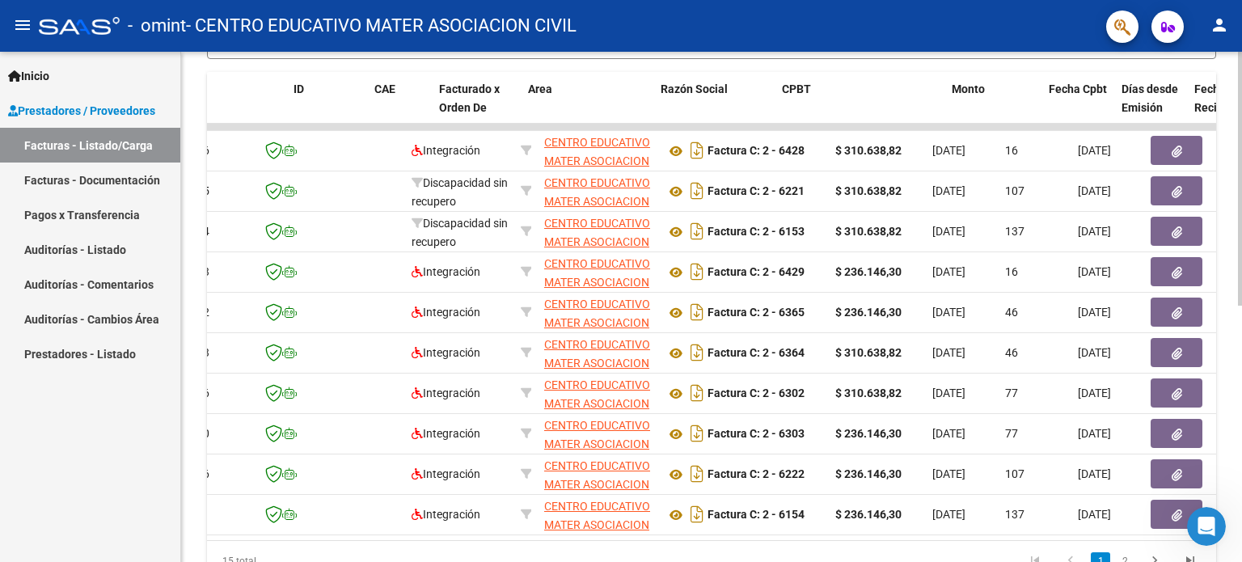
scroll to position [0, 0]
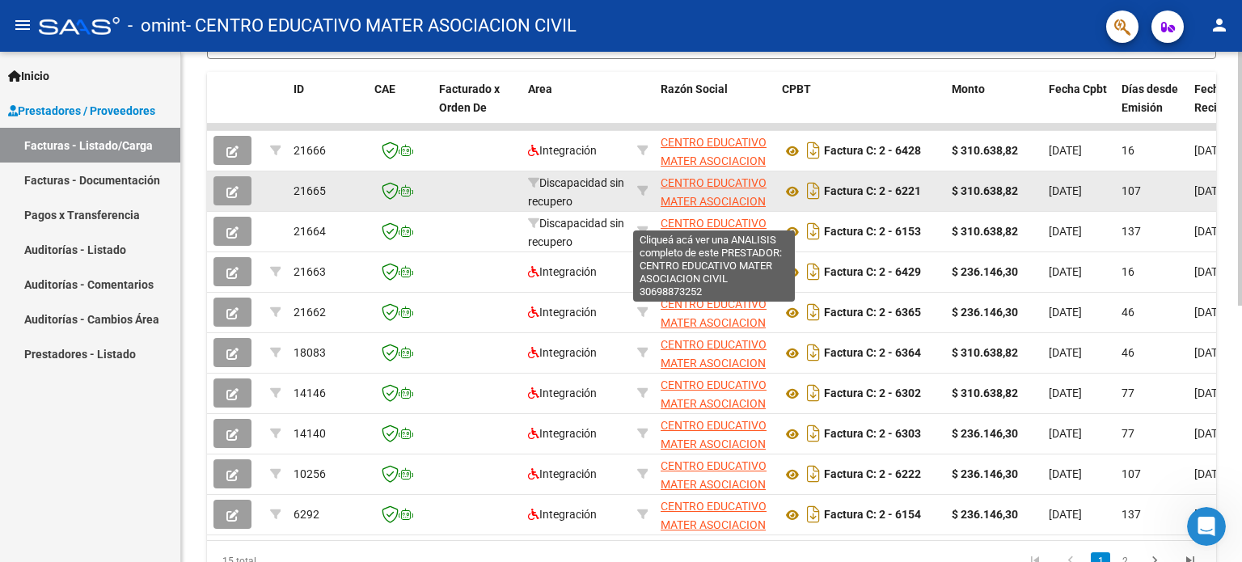
click at [698, 196] on span "CENTRO EDUCATIVO MATER ASOCIACION CIVIL" at bounding box center [713, 201] width 106 height 50
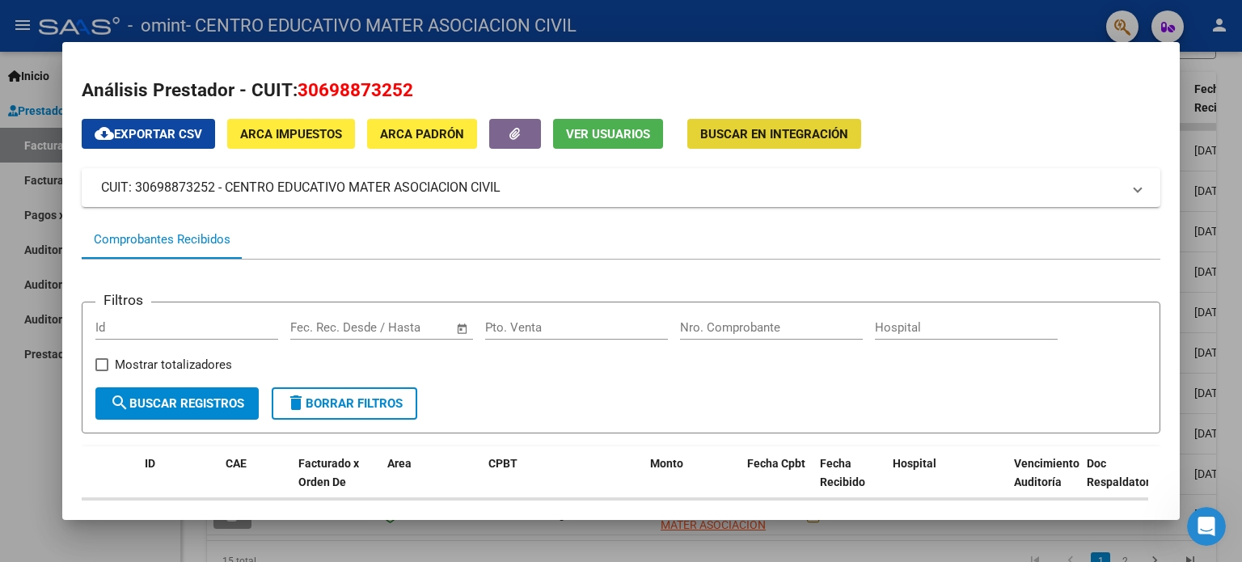
click at [730, 122] on button "Buscar en Integración" at bounding box center [774, 134] width 174 height 30
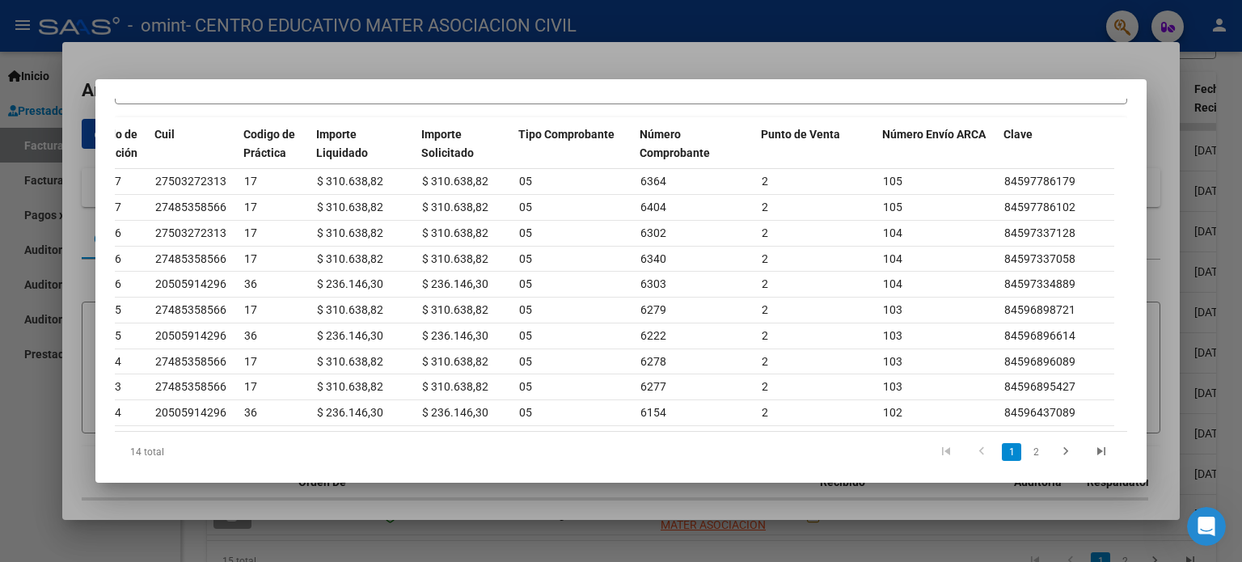
scroll to position [0, 237]
click at [1055, 458] on icon "go to next page" at bounding box center [1065, 453] width 21 height 19
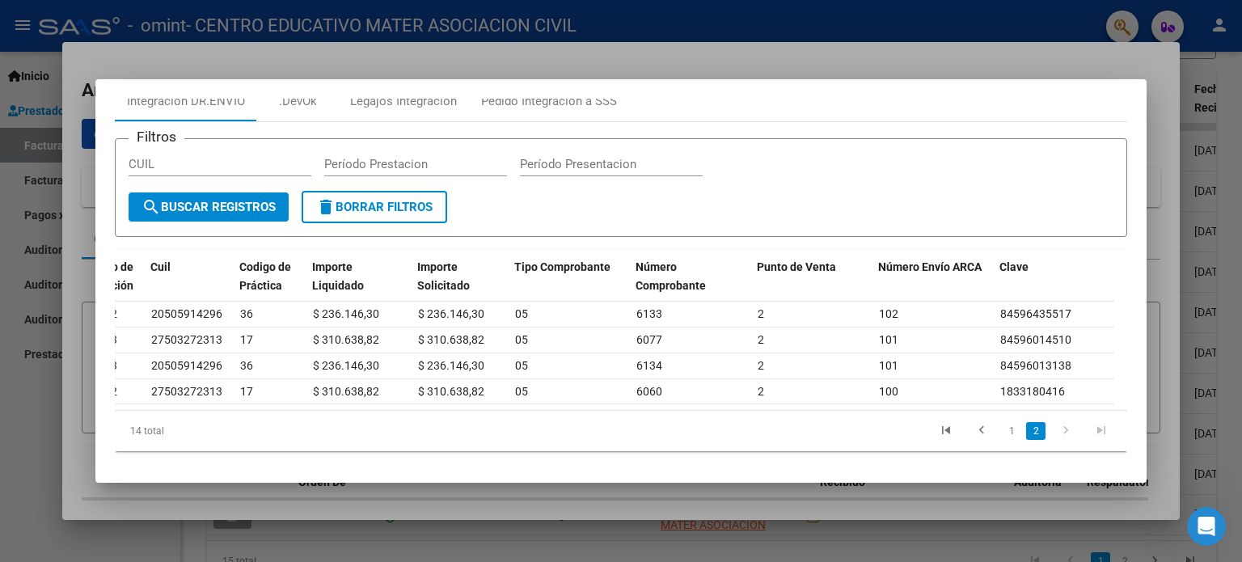
scroll to position [39, 0]
click at [977, 430] on icon "go to previous page" at bounding box center [981, 432] width 21 height 19
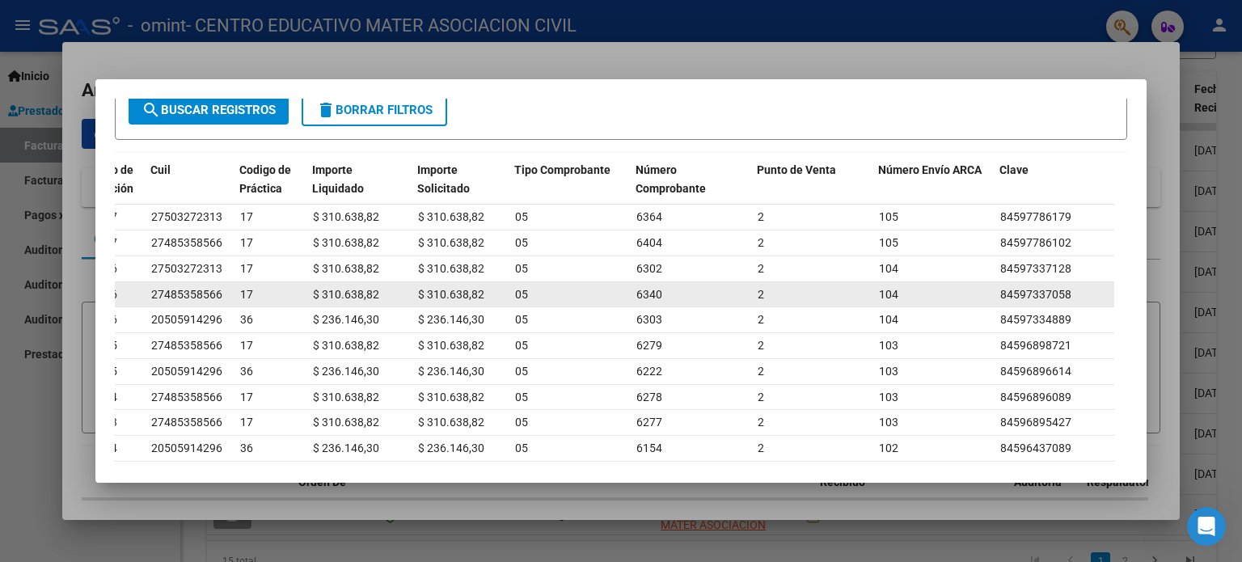
scroll to position [192, 0]
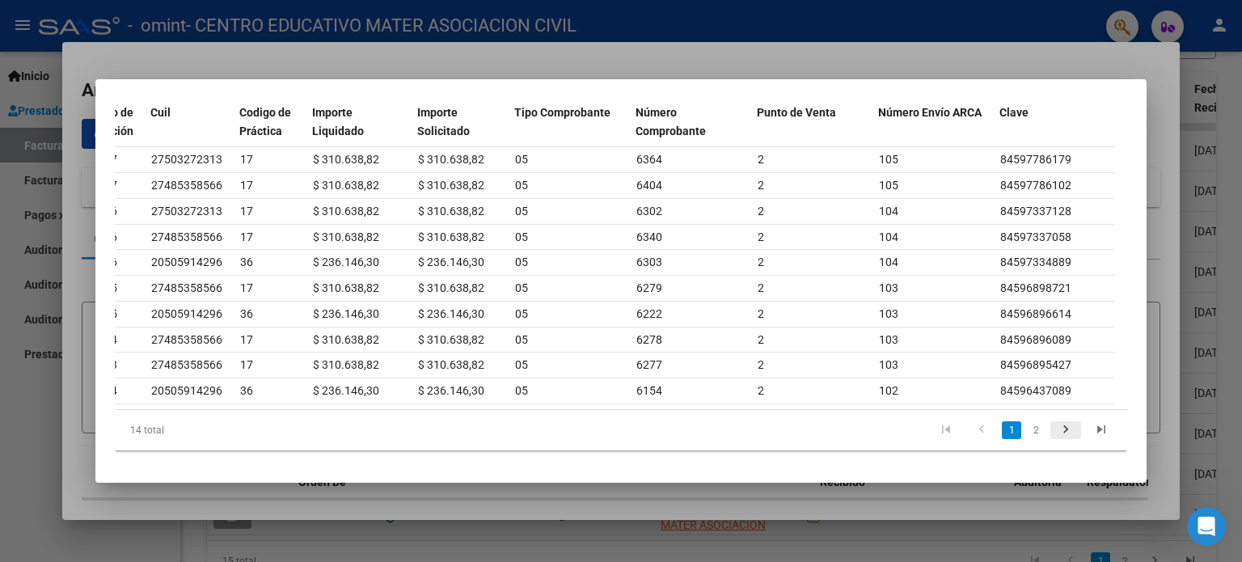
click at [1055, 432] on icon "go to next page" at bounding box center [1065, 431] width 21 height 19
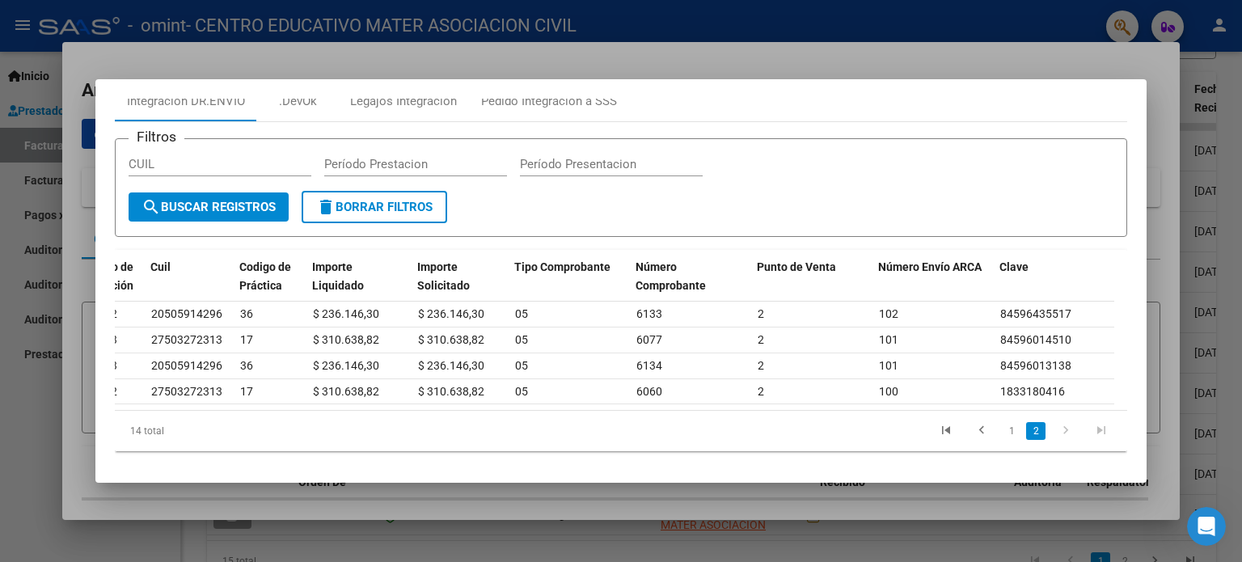
scroll to position [39, 0]
click at [936, 17] on div at bounding box center [621, 281] width 1242 height 562
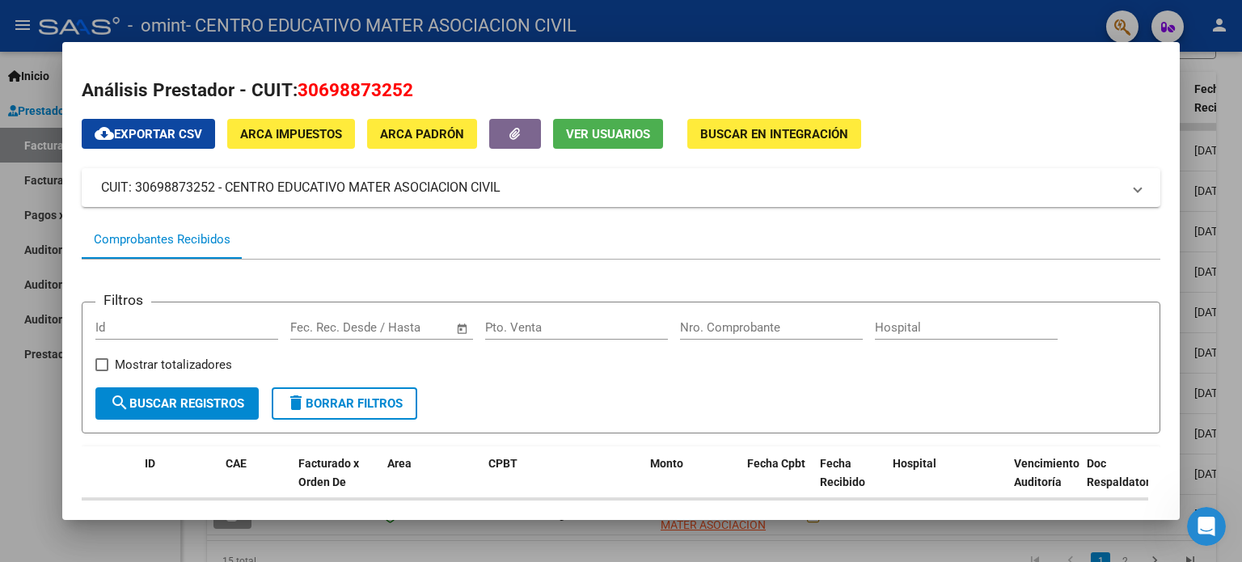
click at [1191, 12] on div at bounding box center [621, 281] width 1242 height 562
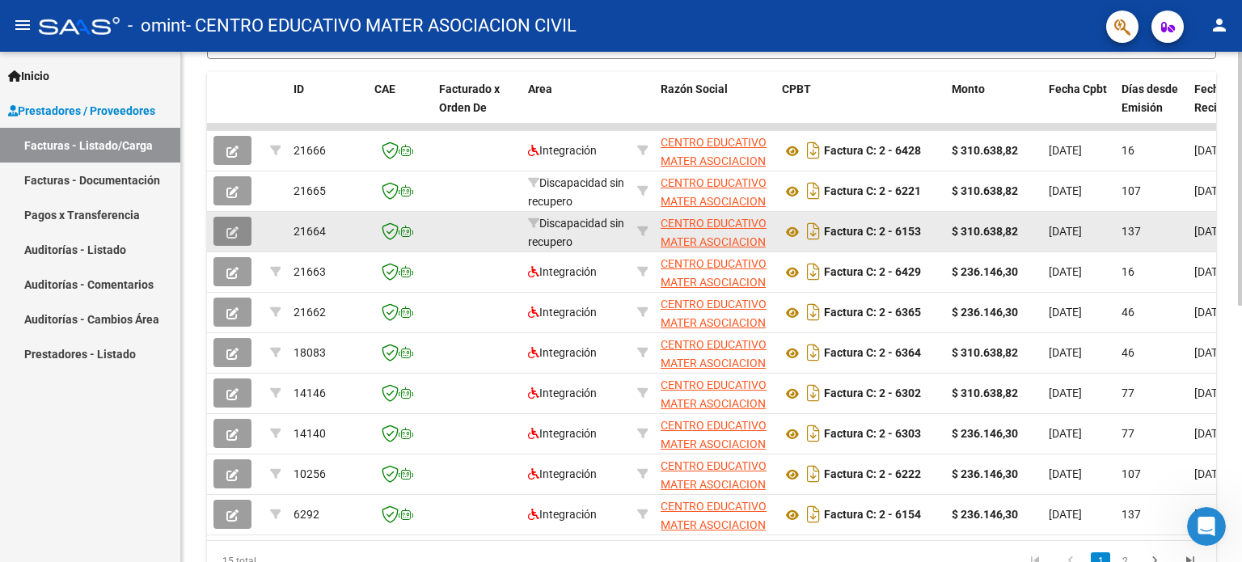
click at [239, 234] on button "button" at bounding box center [232, 231] width 38 height 29
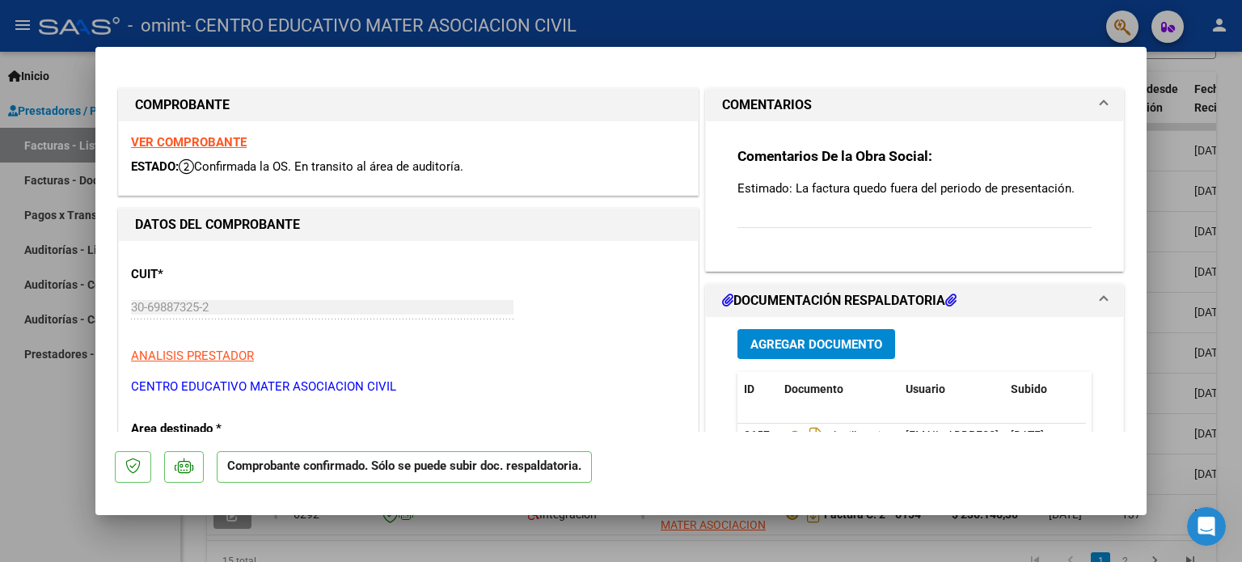
click at [801, 198] on div "Comentarios De la Obra Social: Estimado: La factura quedo fuera del periodo de …" at bounding box center [914, 196] width 354 height 99
click at [802, 192] on p "Estimado: La factura quedo fuera del periodo de presentación." at bounding box center [914, 188] width 354 height 18
drag, startPoint x: 802, startPoint y: 194, endPoint x: 808, endPoint y: 224, distance: 30.6
click at [808, 224] on div "Comentarios De la Obra Social: Estimado: La factura quedo fuera del periodo de …" at bounding box center [914, 196] width 354 height 99
click at [740, 209] on div "Comentarios De la Obra Social: Estimado: La factura quedo fuera del periodo de …" at bounding box center [914, 196] width 354 height 99
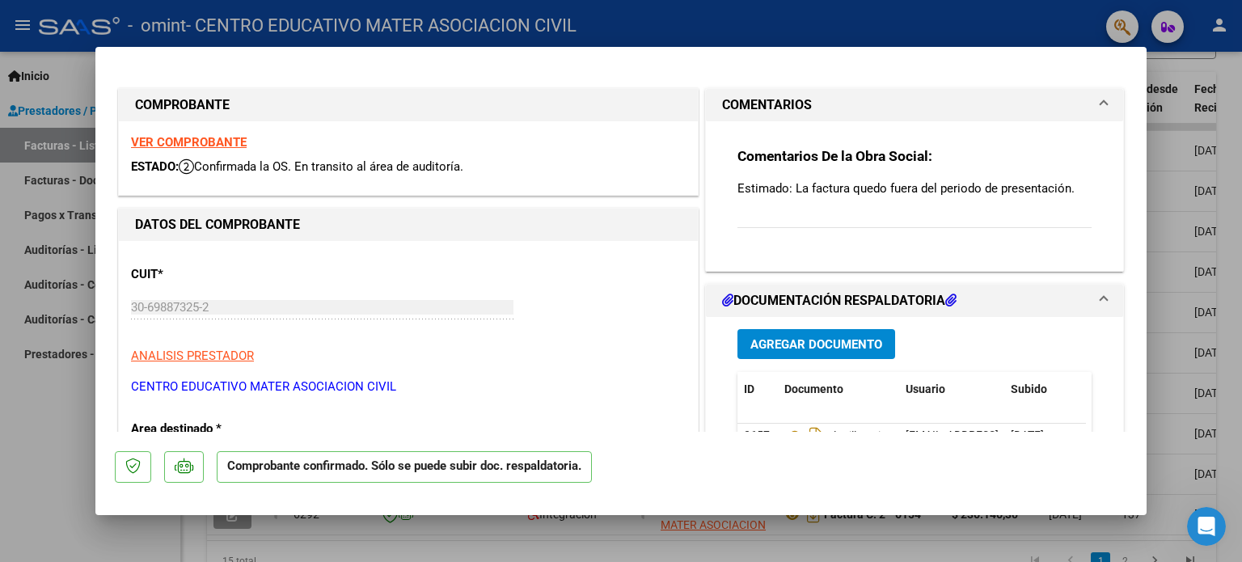
click at [719, 40] on div at bounding box center [621, 281] width 1242 height 562
type input "$ 0,00"
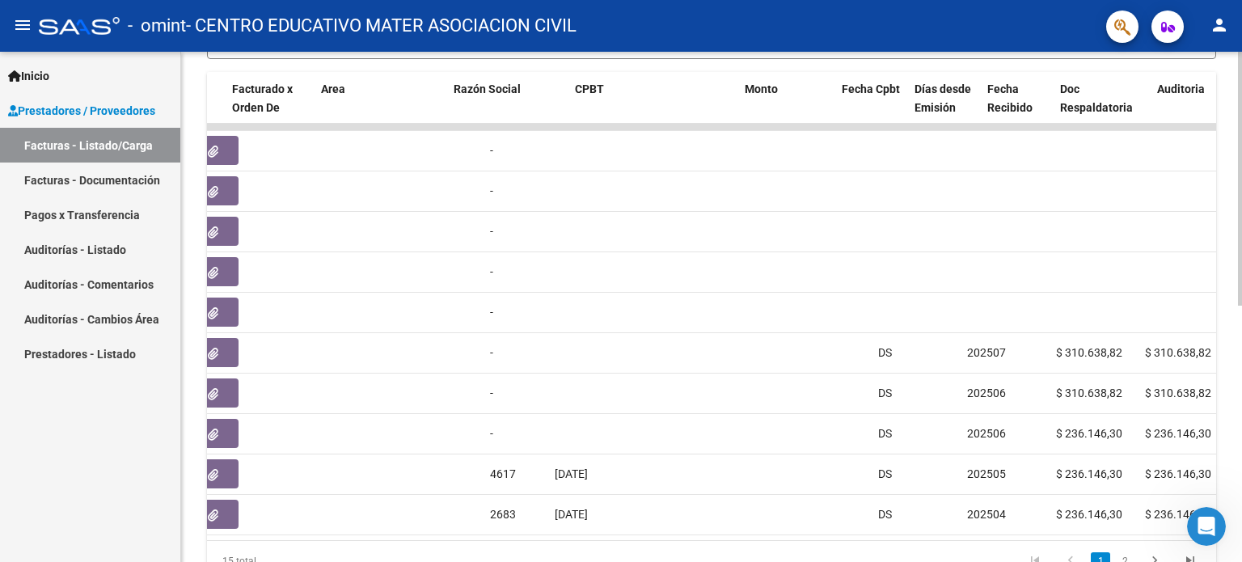
scroll to position [0, 0]
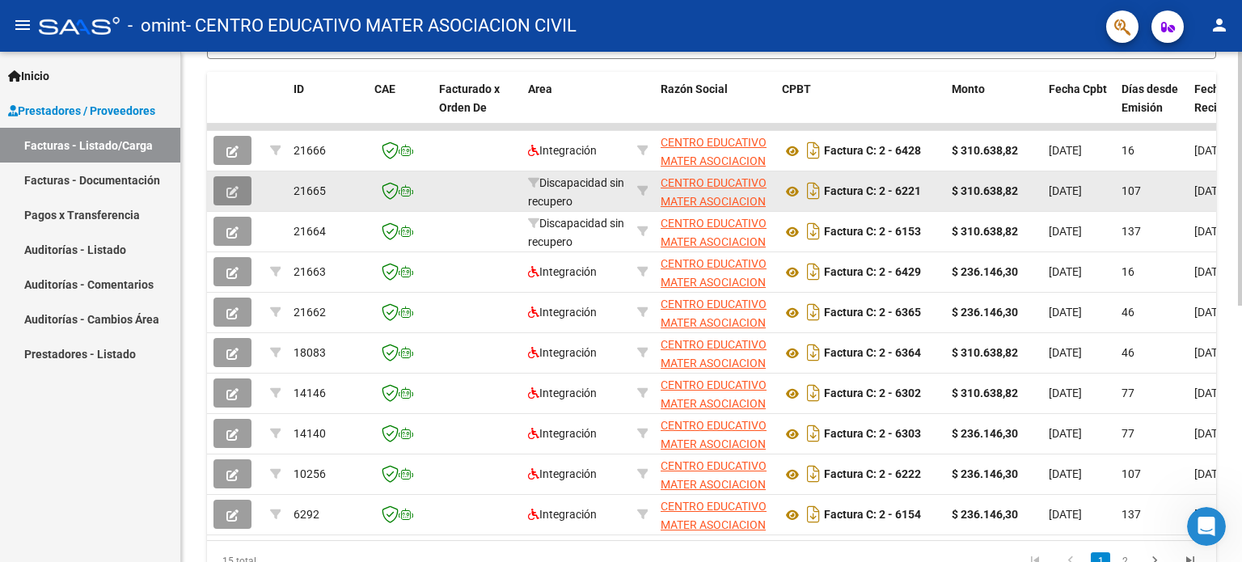
click at [240, 192] on button "button" at bounding box center [232, 190] width 38 height 29
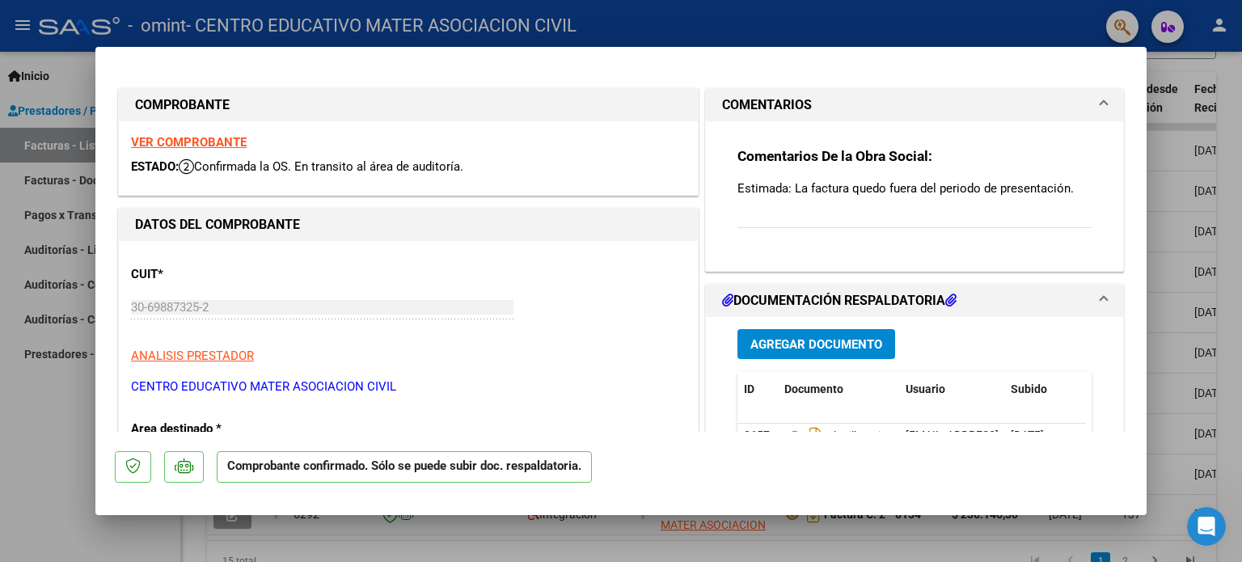
click at [28, 442] on div at bounding box center [621, 281] width 1242 height 562
type input "$ 0,00"
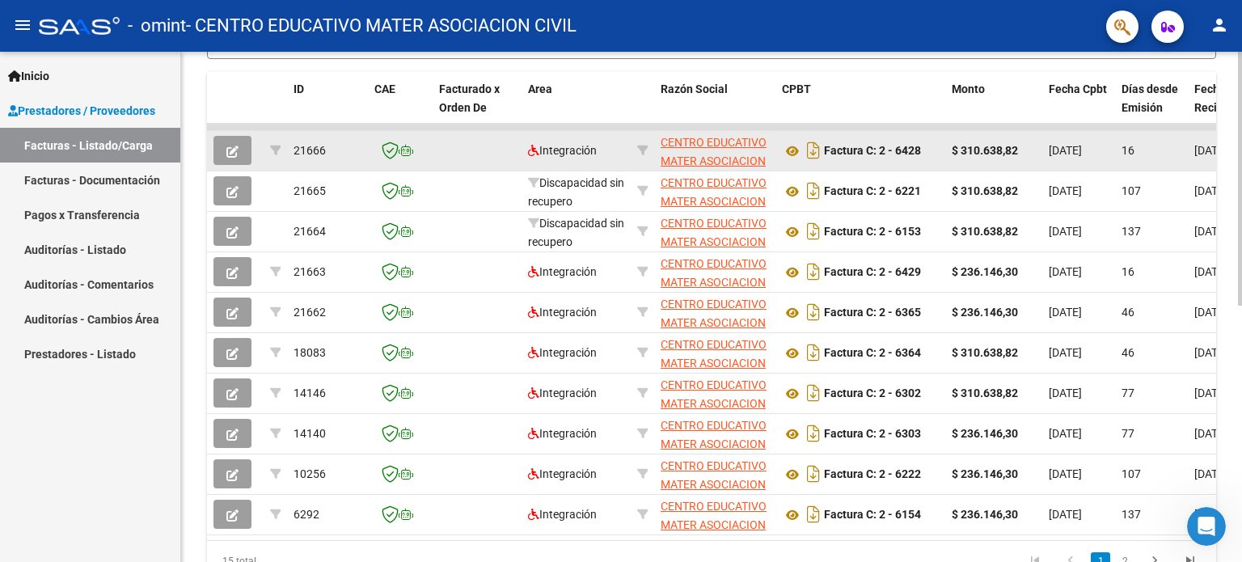
click at [237, 143] on span "button" at bounding box center [232, 150] width 12 height 15
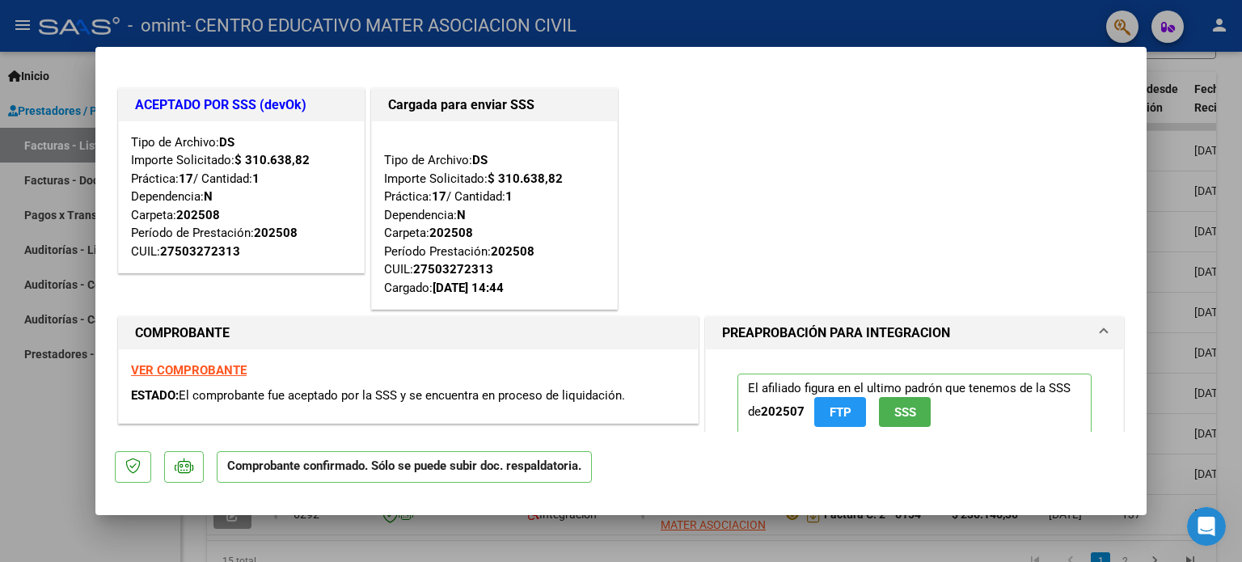
click at [27, 298] on div at bounding box center [621, 281] width 1242 height 562
type input "$ 0,00"
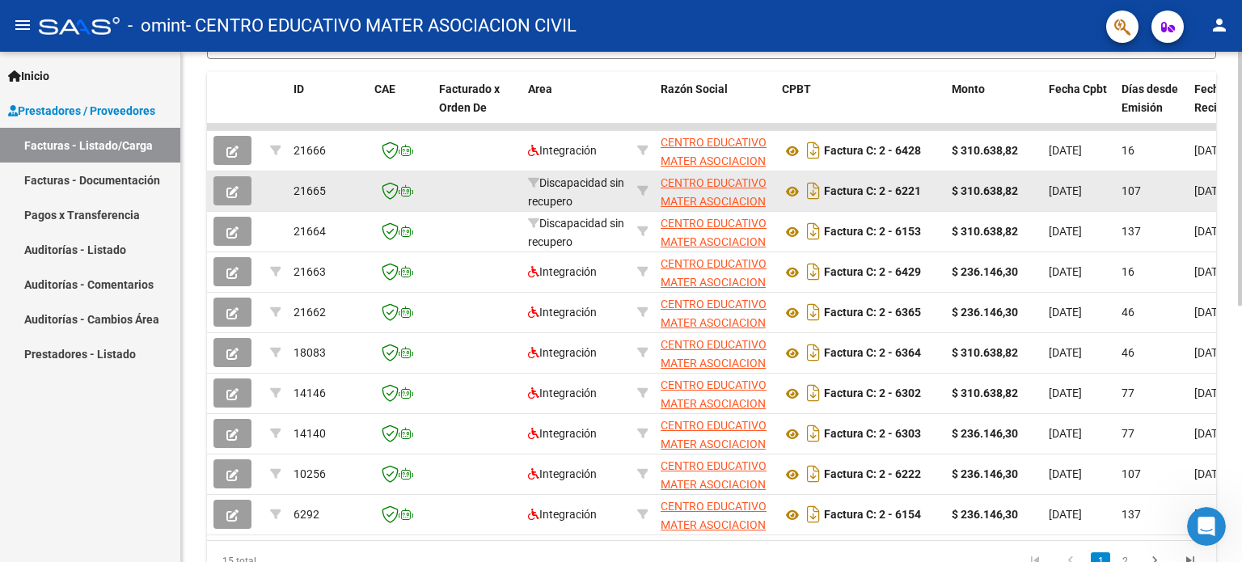
click at [234, 196] on icon "button" at bounding box center [232, 192] width 12 height 12
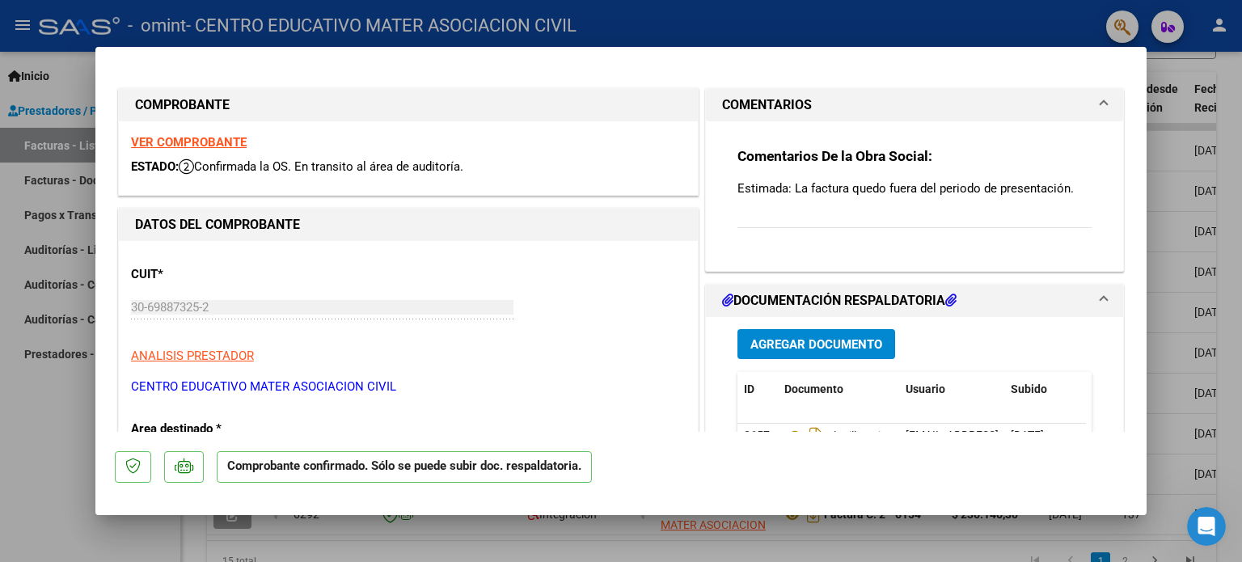
click at [78, 76] on div at bounding box center [621, 281] width 1242 height 562
type input "$ 0,00"
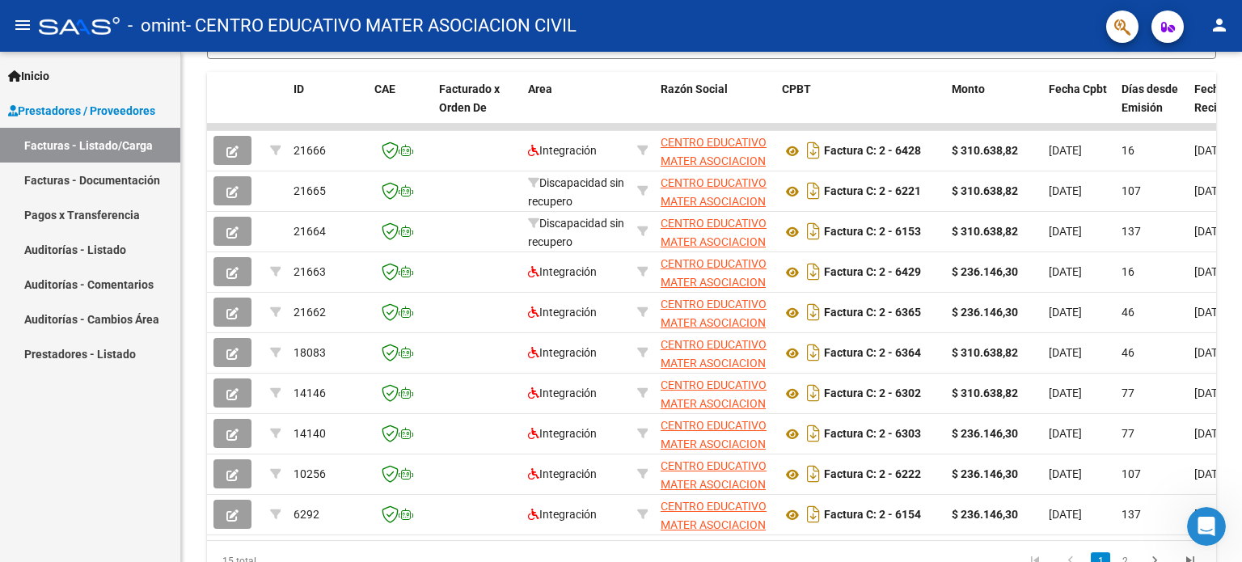
click at [94, 171] on link "Facturas - Documentación" at bounding box center [90, 179] width 180 height 35
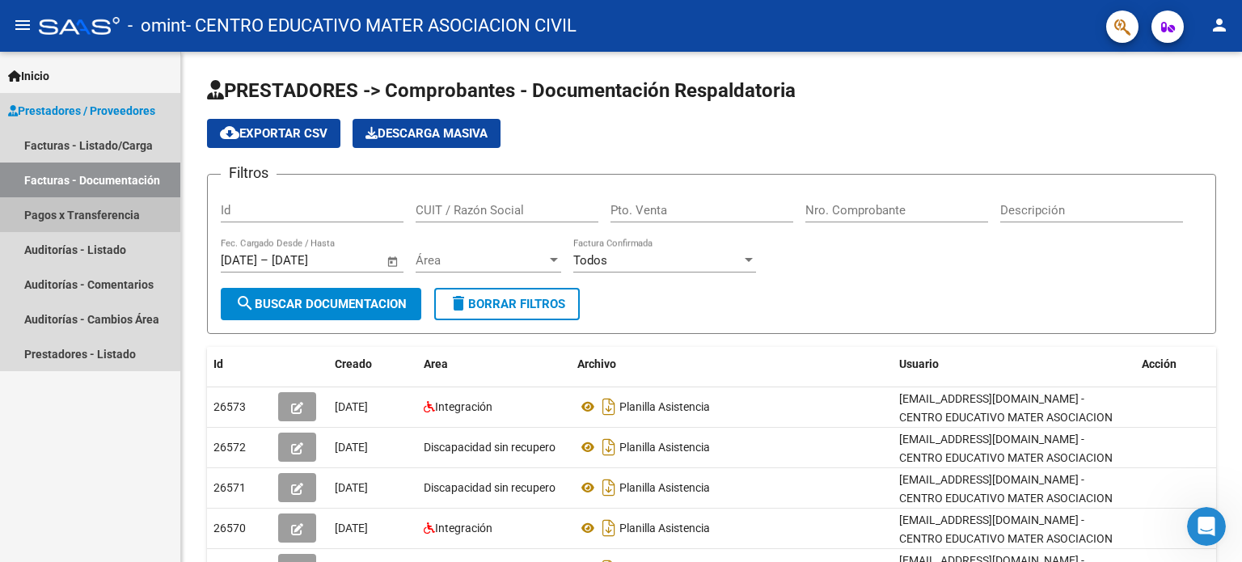
click at [88, 216] on link "Pagos x Transferencia" at bounding box center [90, 214] width 180 height 35
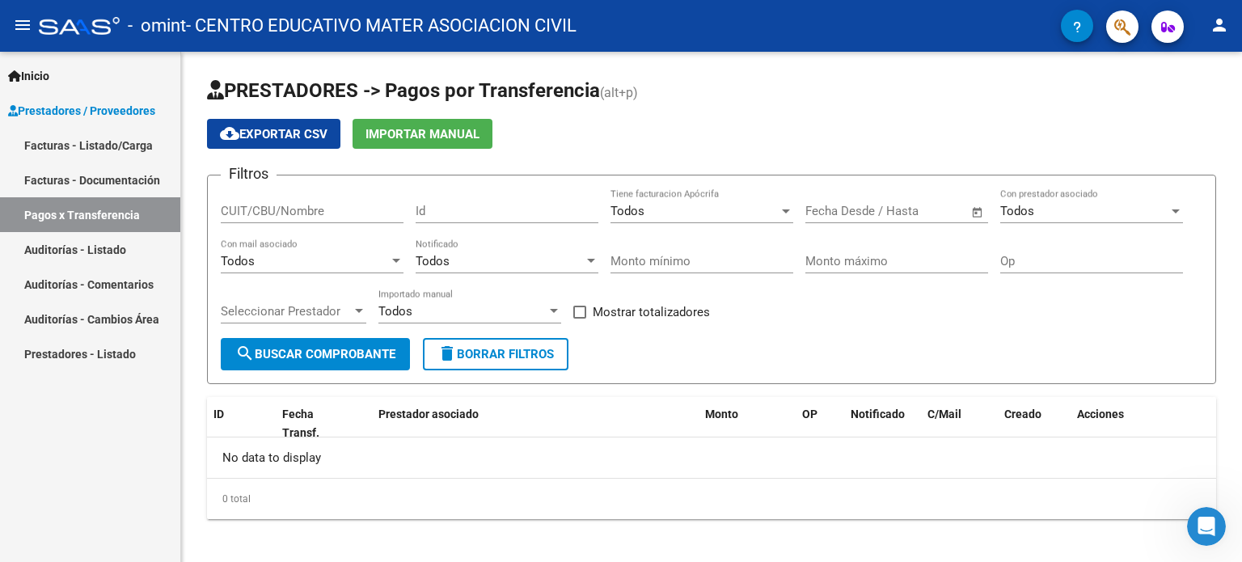
click at [78, 257] on link "Auditorías - Listado" at bounding box center [90, 249] width 180 height 35
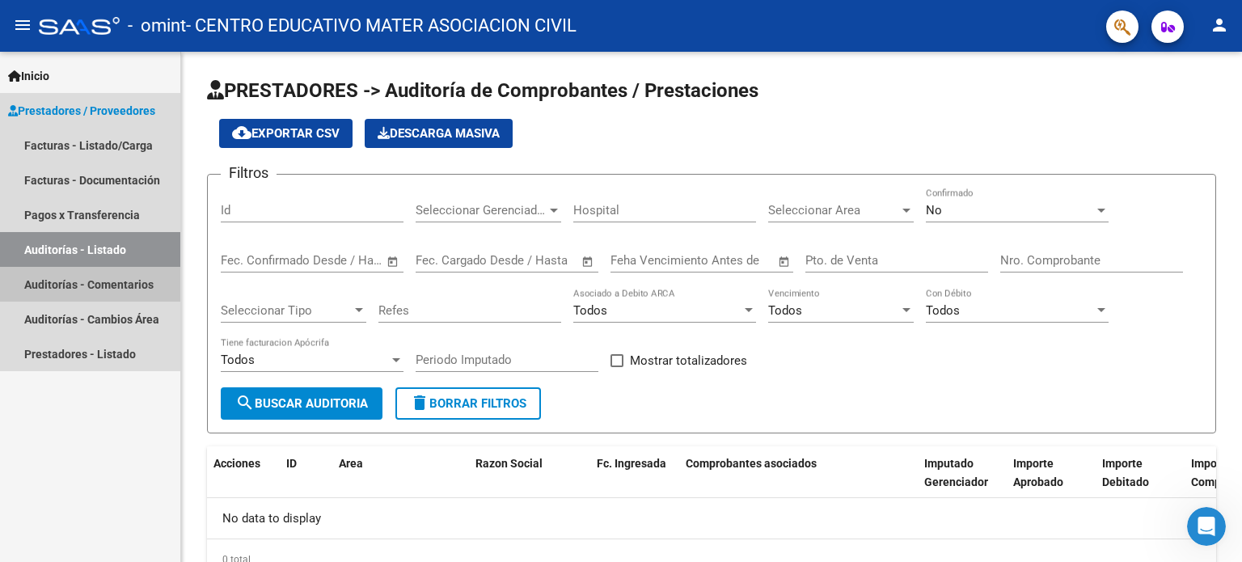
click at [83, 280] on link "Auditorías - Comentarios" at bounding box center [90, 284] width 180 height 35
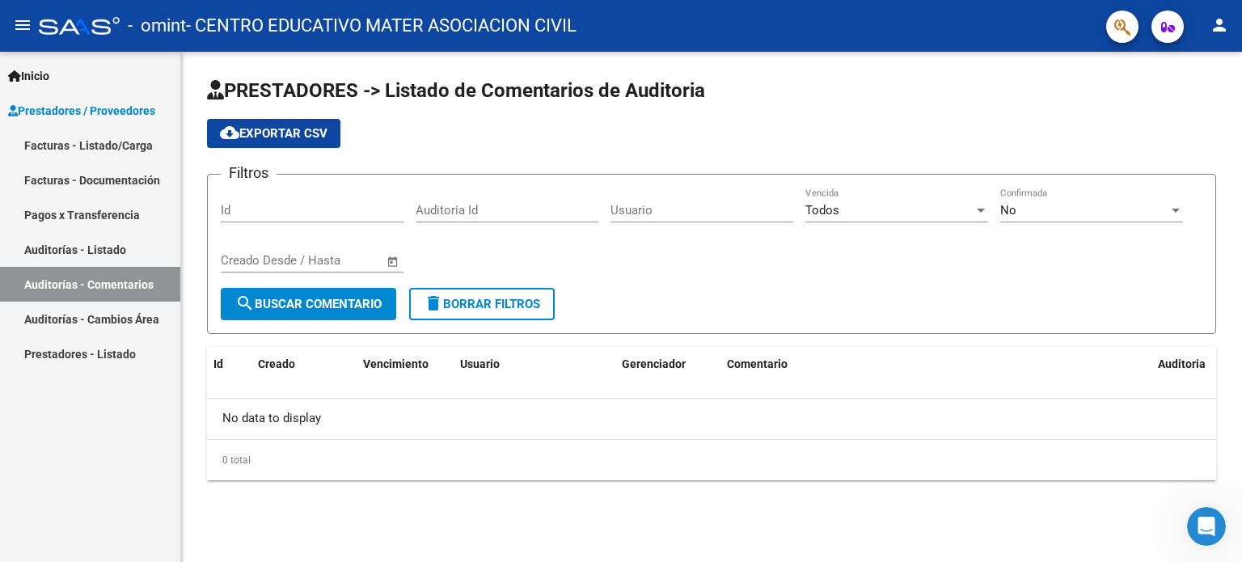
click at [87, 323] on link "Auditorías - Cambios Área" at bounding box center [90, 318] width 180 height 35
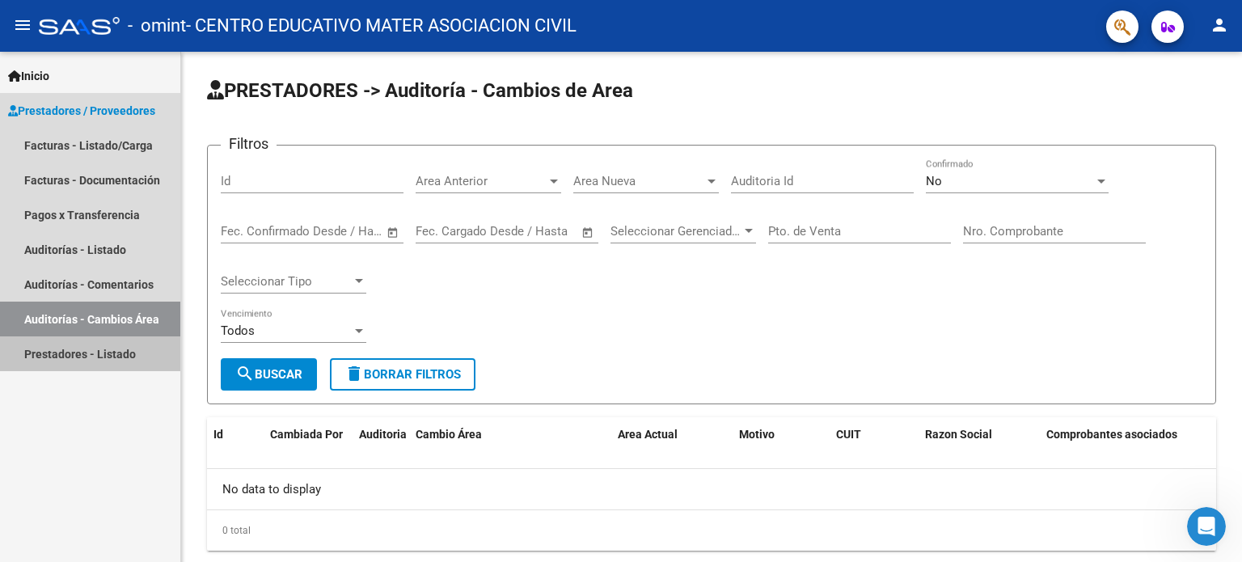
click at [71, 358] on link "Prestadores - Listado" at bounding box center [90, 353] width 180 height 35
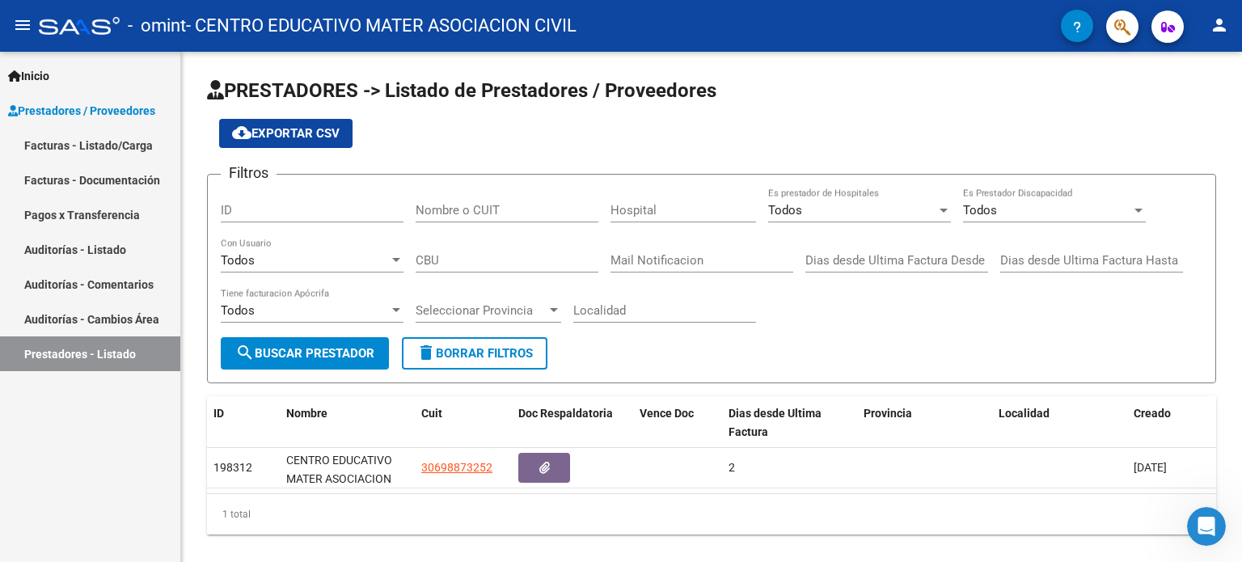
click at [86, 141] on link "Facturas - Listado/Carga" at bounding box center [90, 145] width 180 height 35
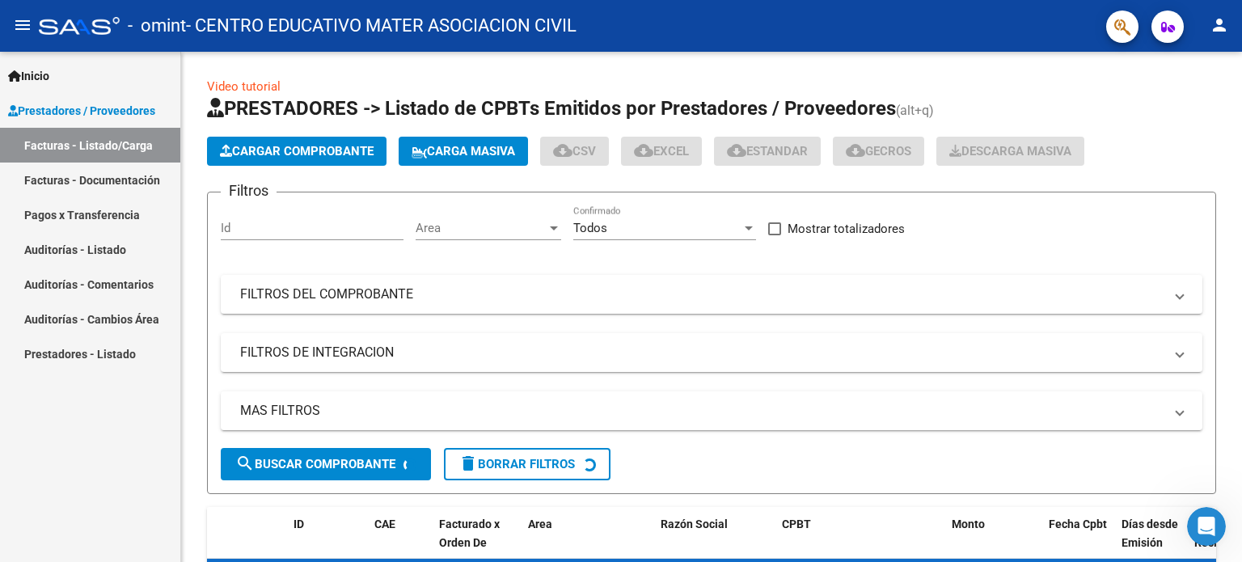
click at [97, 111] on span "Prestadores / Proveedores" at bounding box center [81, 111] width 147 height 18
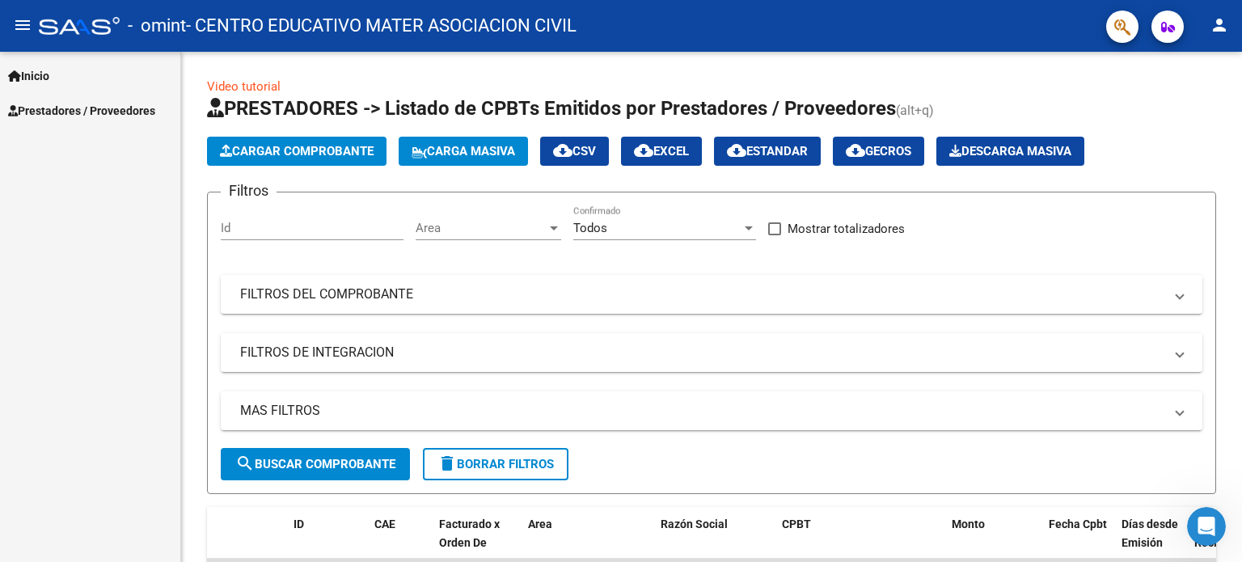
click at [94, 122] on link "Prestadores / Proveedores" at bounding box center [90, 110] width 180 height 35
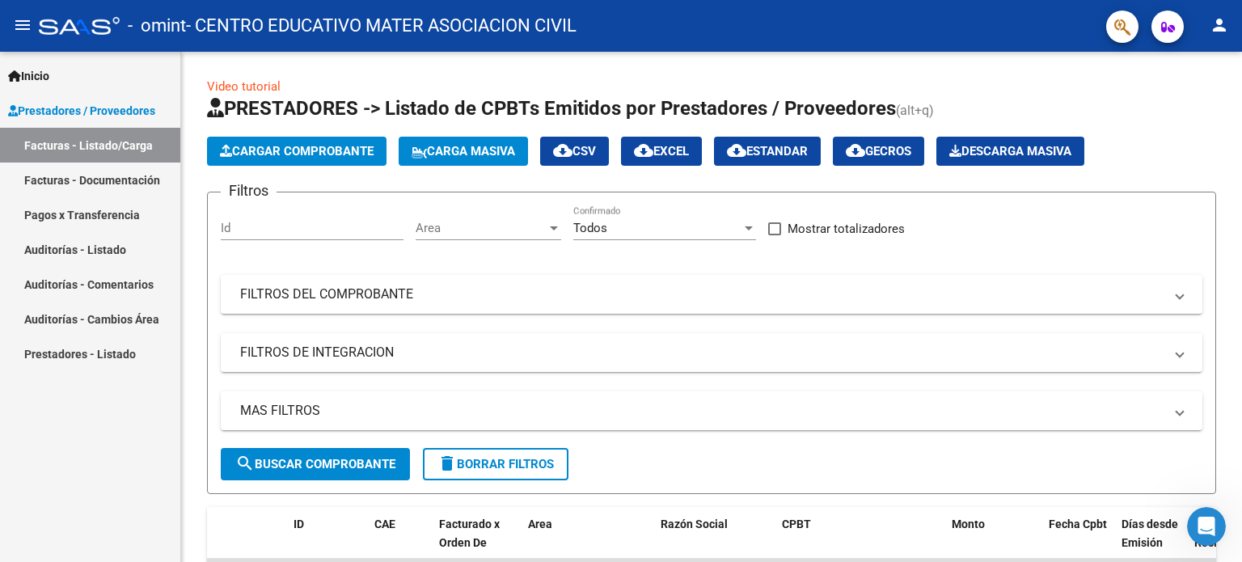
click at [91, 171] on link "Facturas - Documentación" at bounding box center [90, 179] width 180 height 35
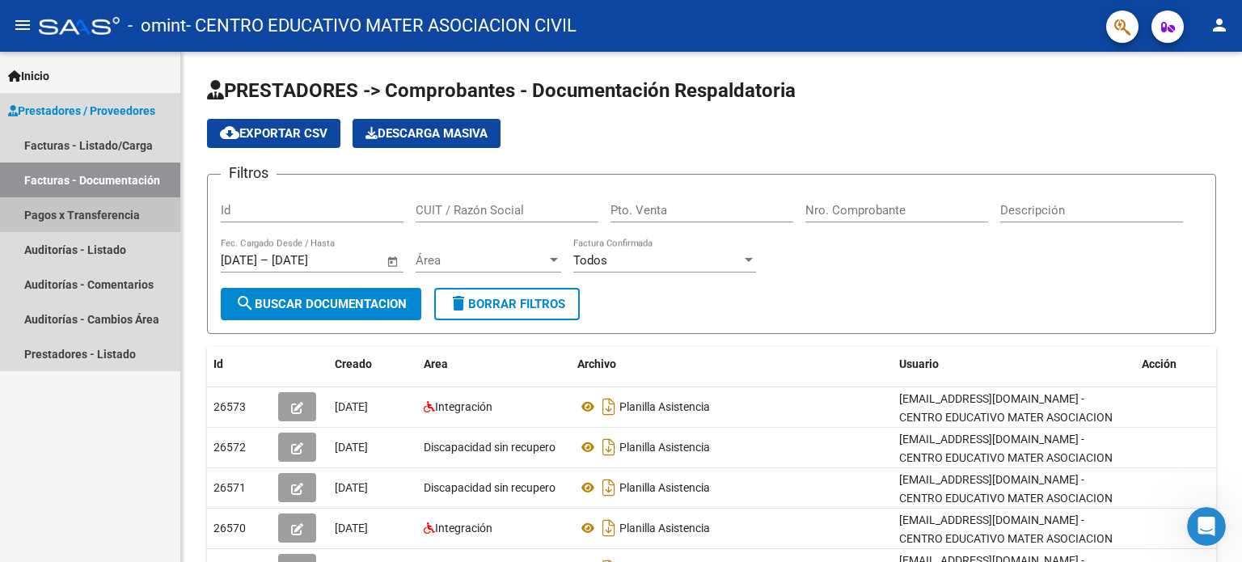
click at [84, 212] on link "Pagos x Transferencia" at bounding box center [90, 214] width 180 height 35
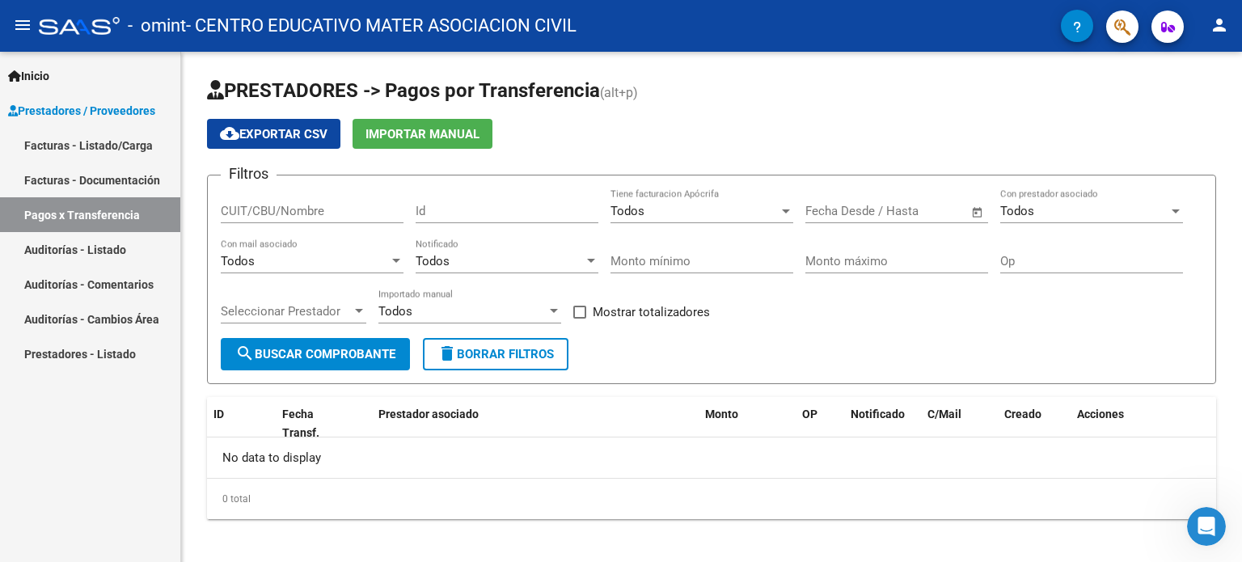
click at [68, 141] on link "Facturas - Listado/Carga" at bounding box center [90, 145] width 180 height 35
